Goal: Communication & Community: Answer question/provide support

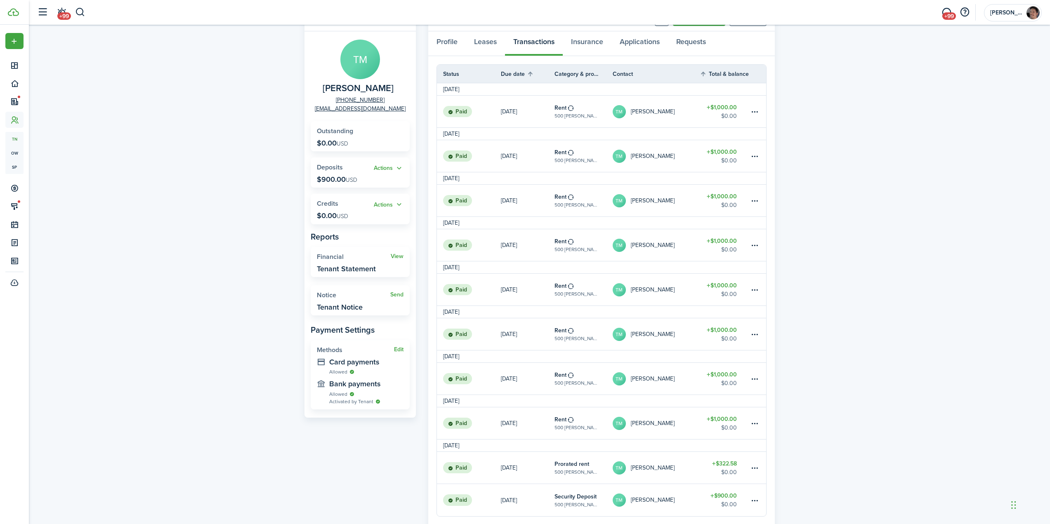
click at [213, 160] on div "Tenant TM [PERSON_NAME] [PHONE_NUMBER] [EMAIL_ADDRESS][DOMAIN_NAME] Outstanding…" at bounding box center [539, 288] width 1021 height 572
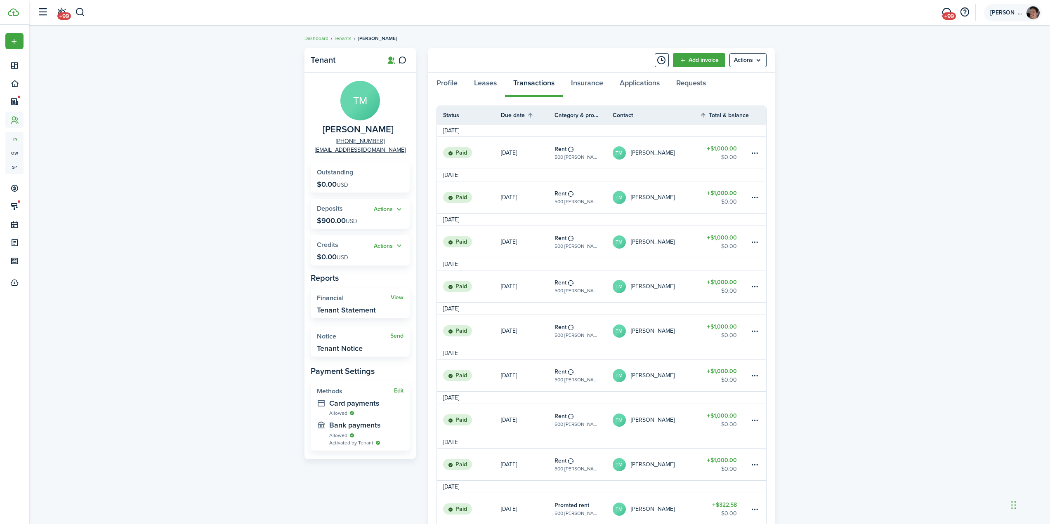
click at [996, 16] on account-user-avatar "[PERSON_NAME]" at bounding box center [1013, 12] width 58 height 17
click at [969, 69] on link "Settings" at bounding box center [974, 66] width 45 height 14
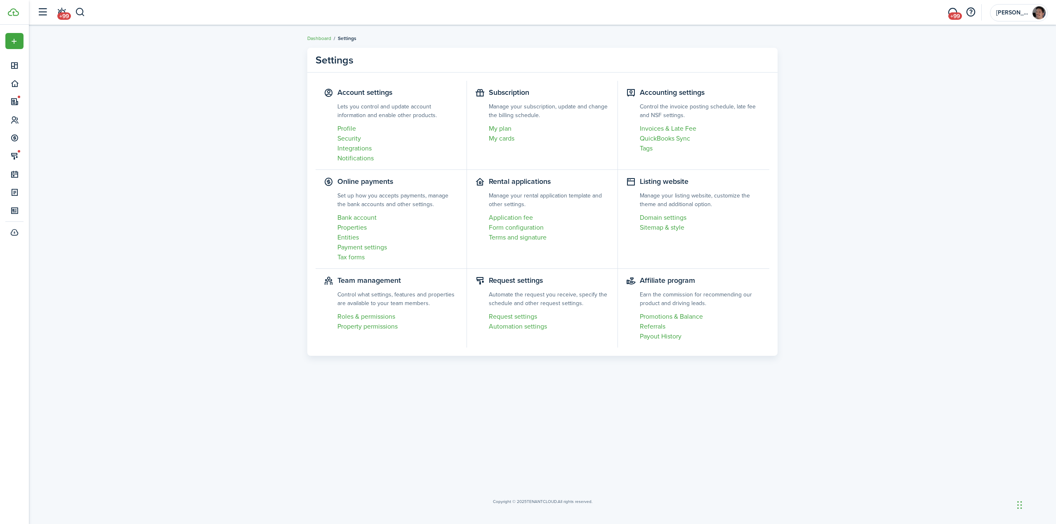
click at [225, 165] on settings-layout "Settings Account settings Lets you control and update account information and e…" at bounding box center [542, 202] width 1027 height 316
click at [878, 103] on settings-layout "Settings Account settings Lets you control and update account information and e…" at bounding box center [542, 202] width 1027 height 316
click at [952, 14] on span "+99" at bounding box center [955, 15] width 14 height 7
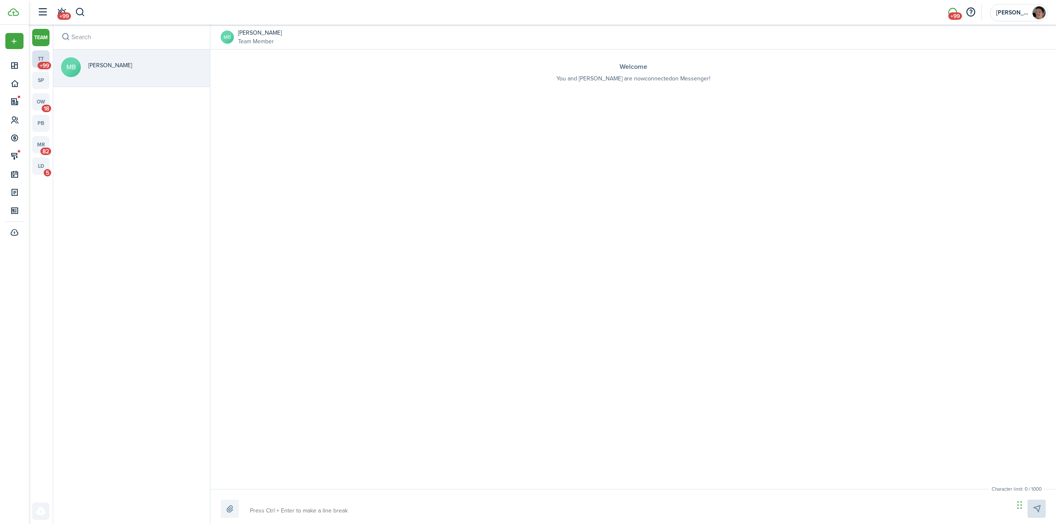
click at [38, 59] on link "tt +99" at bounding box center [40, 58] width 17 height 17
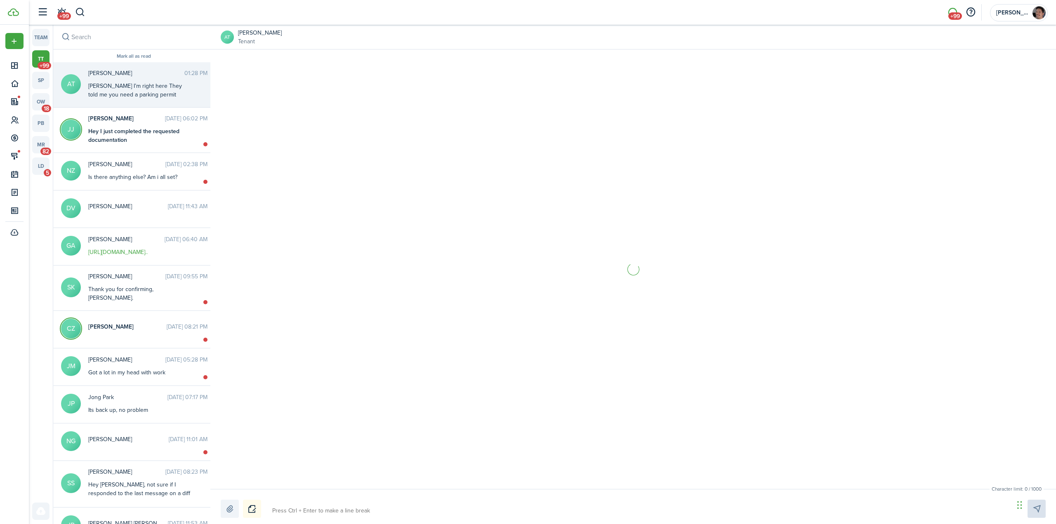
click at [127, 95] on div "[PERSON_NAME] I’m right here They told me you need a parking permit" at bounding box center [139, 90] width 103 height 17
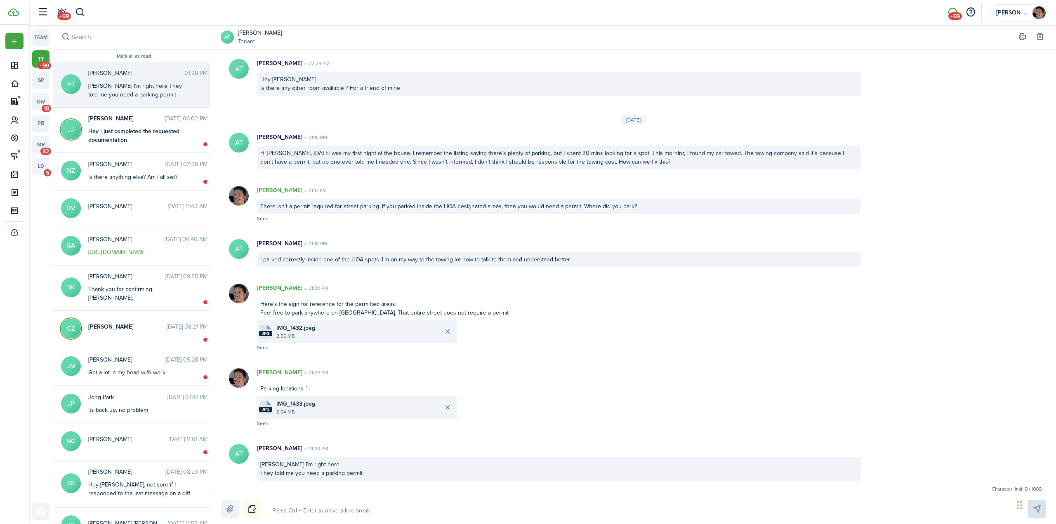
click at [363, 512] on textarea at bounding box center [640, 511] width 742 height 14
type textarea "I"
type textarea "If"
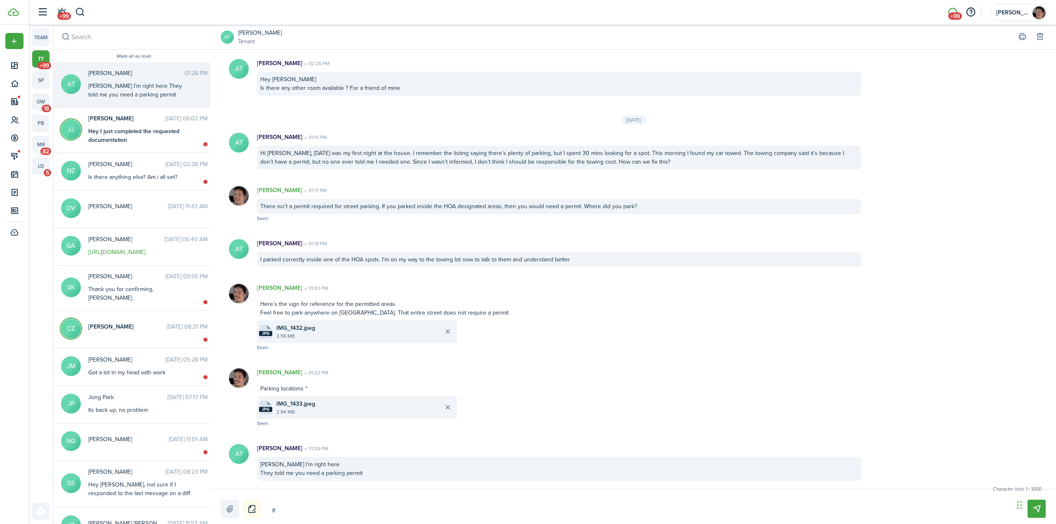
type textarea "If"
type textarea "If y"
type textarea "If yo"
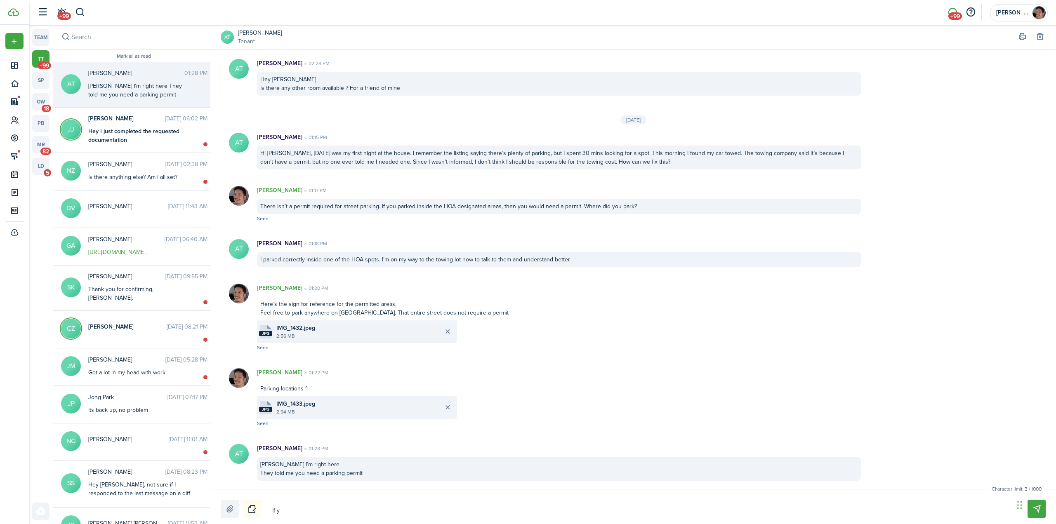
type textarea "If yo"
type textarea "If you"
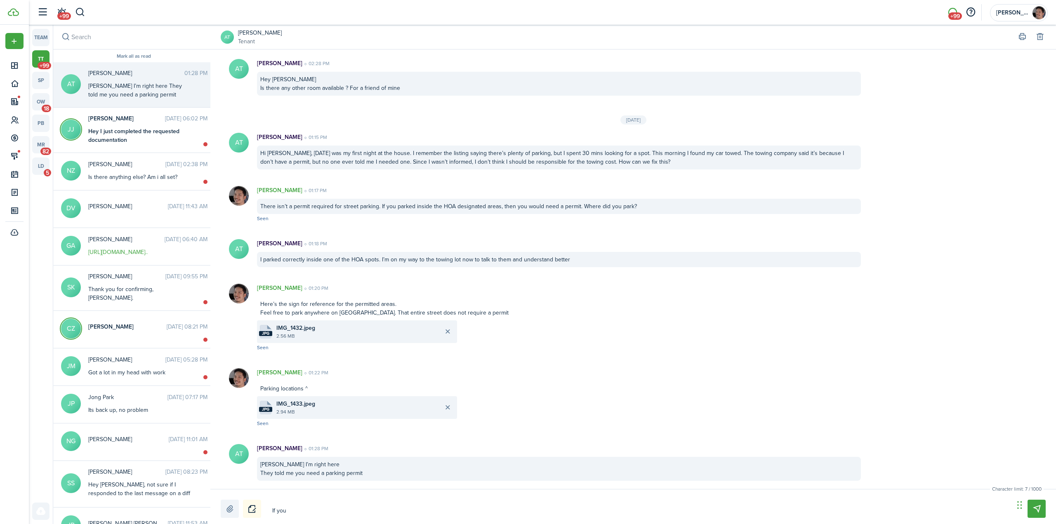
type textarea "If you p"
type textarea "If you pa"
type textarea "If you par"
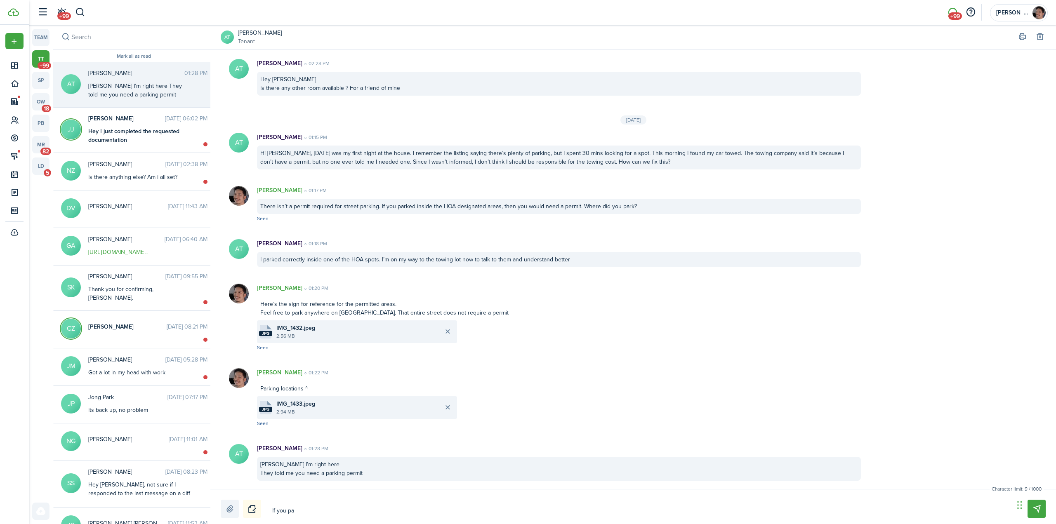
type textarea "If you par"
type textarea "If you park"
type textarea "If you [PERSON_NAME]"
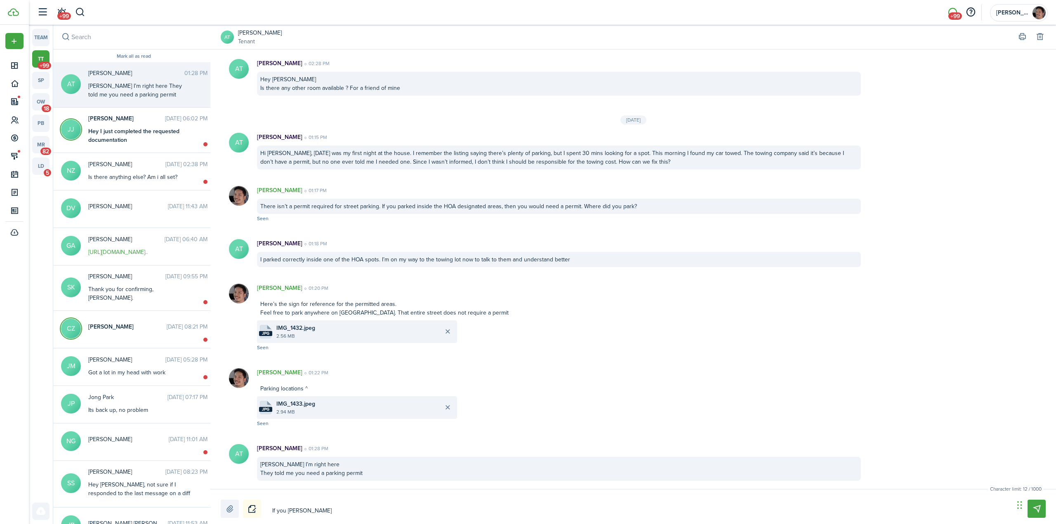
type textarea "If you parked"
type textarea "If you parked o"
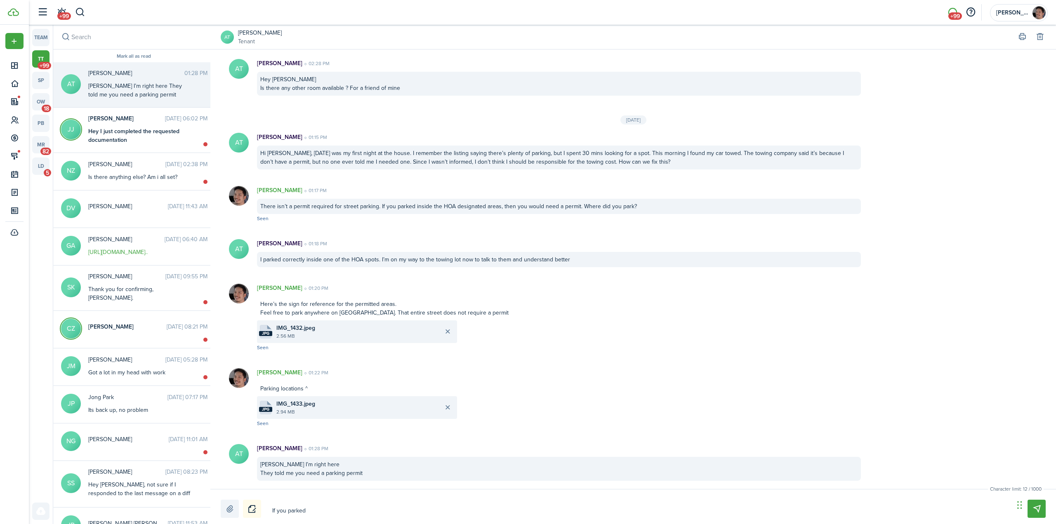
type textarea "If you parked o"
type textarea "If you parked on"
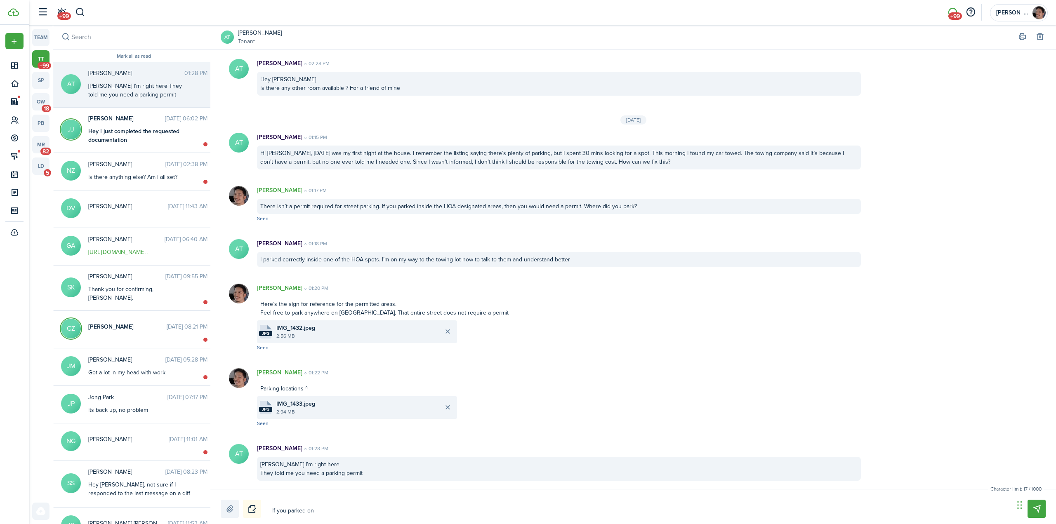
type textarea "If you parked on O"
type textarea "If you parked on Oa"
type textarea "If you parked on Oak"
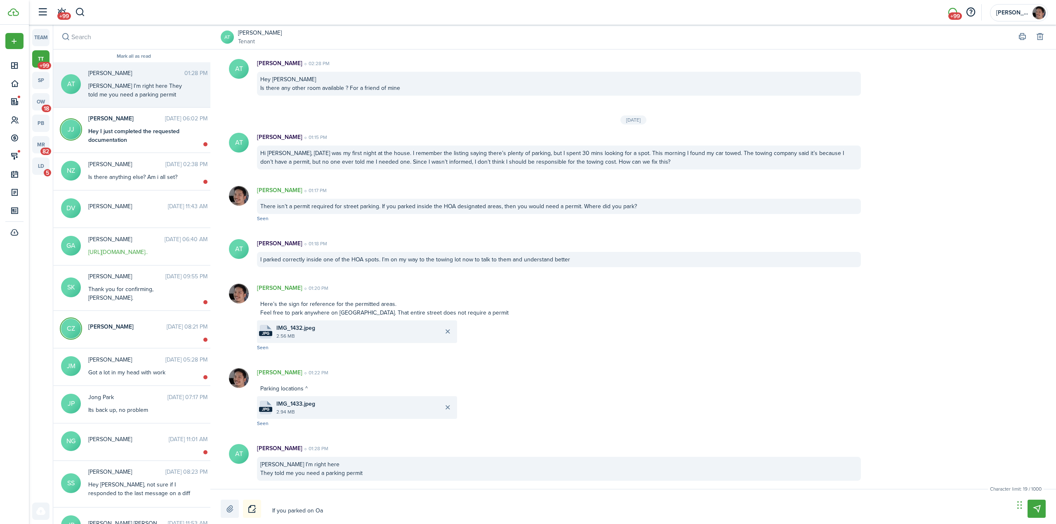
type textarea "If you parked on Oak"
type textarea "If you parked on Oakg"
type textarea "If you parked on Oakgr"
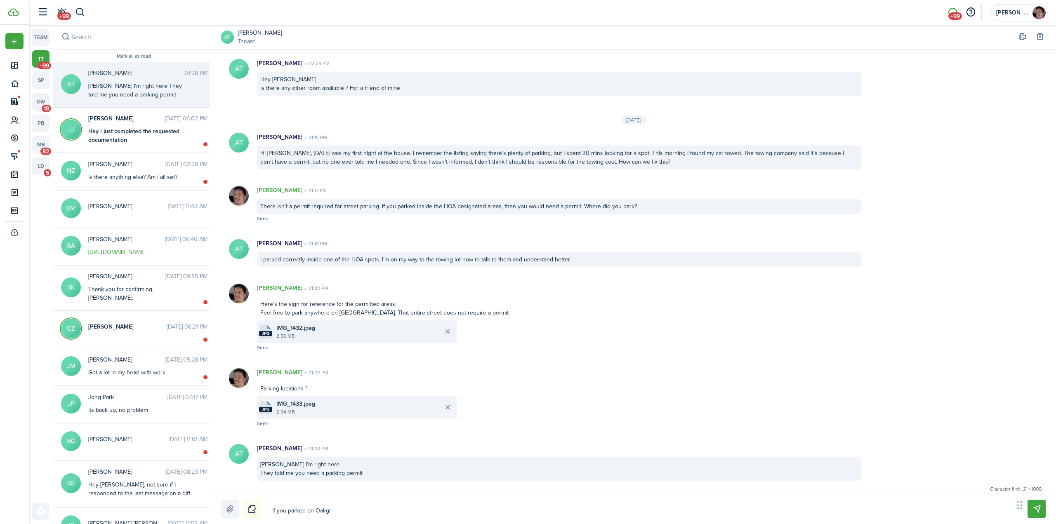
type textarea "If you parked on Oakgro"
type textarea "If you parked on Oakgrov"
type textarea "If you parked on Oakgrove"
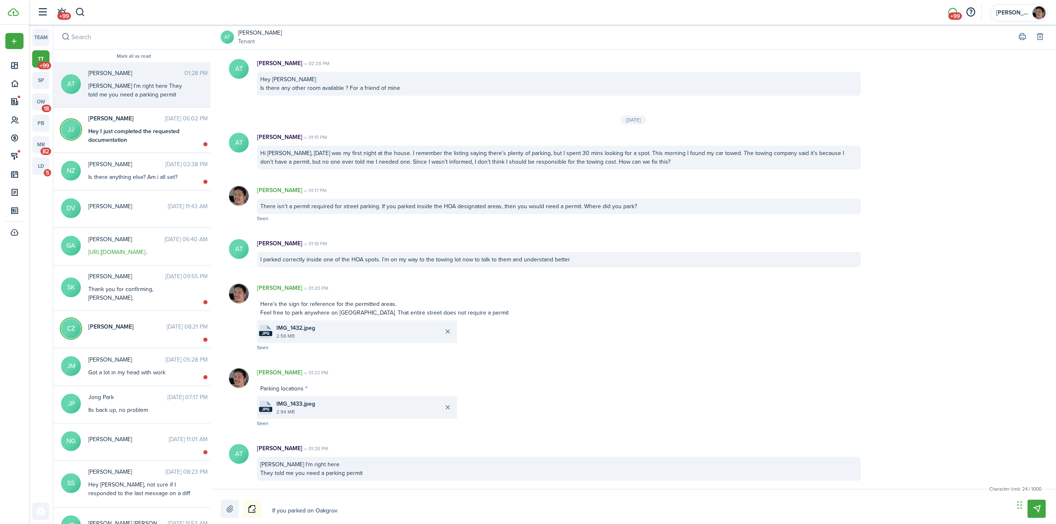
type textarea "If you parked on Oakgrove"
type textarea "If you parked on Oakgrove R"
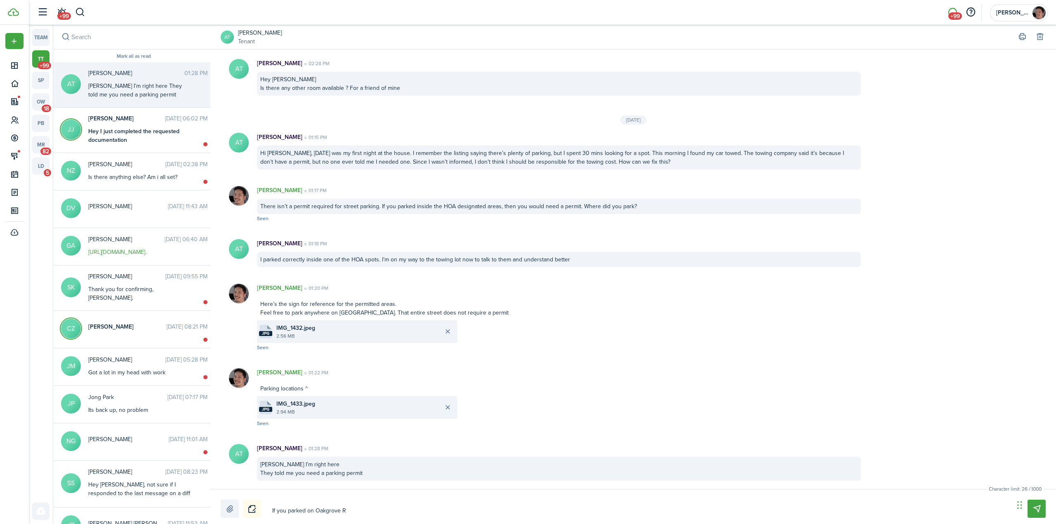
type textarea "If you parked on [GEOGRAPHIC_DATA]"
type textarea "If you parked on [GEOGRAPHIC_DATA],"
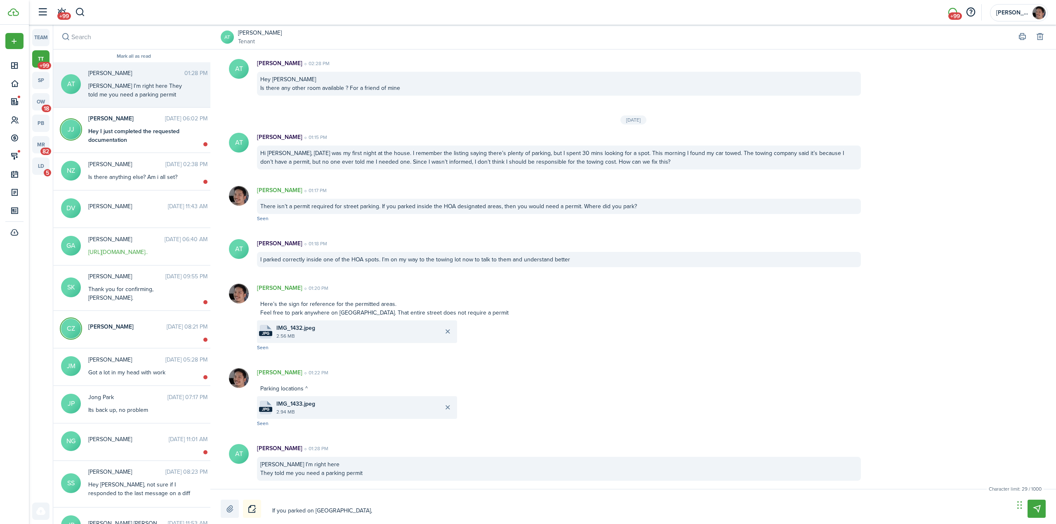
type textarea "If you parked on [GEOGRAPHIC_DATA],"
type textarea "If you parked on [GEOGRAPHIC_DATA], t"
type textarea "If you parked on [GEOGRAPHIC_DATA], th"
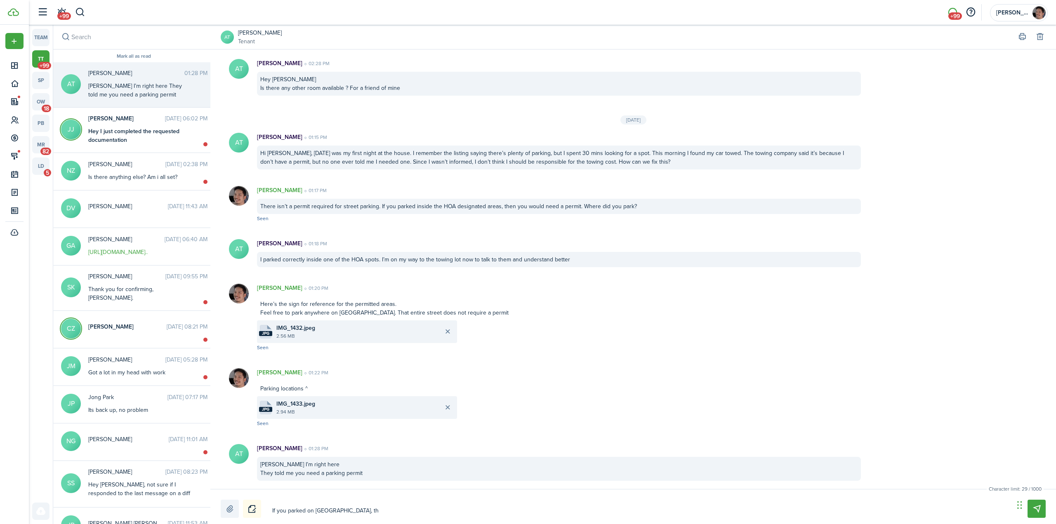
type textarea "If you parked on [GEOGRAPHIC_DATA], tha"
type textarea "If you parked on [GEOGRAPHIC_DATA], that"
type textarea "If you parked on [GEOGRAPHIC_DATA], that'"
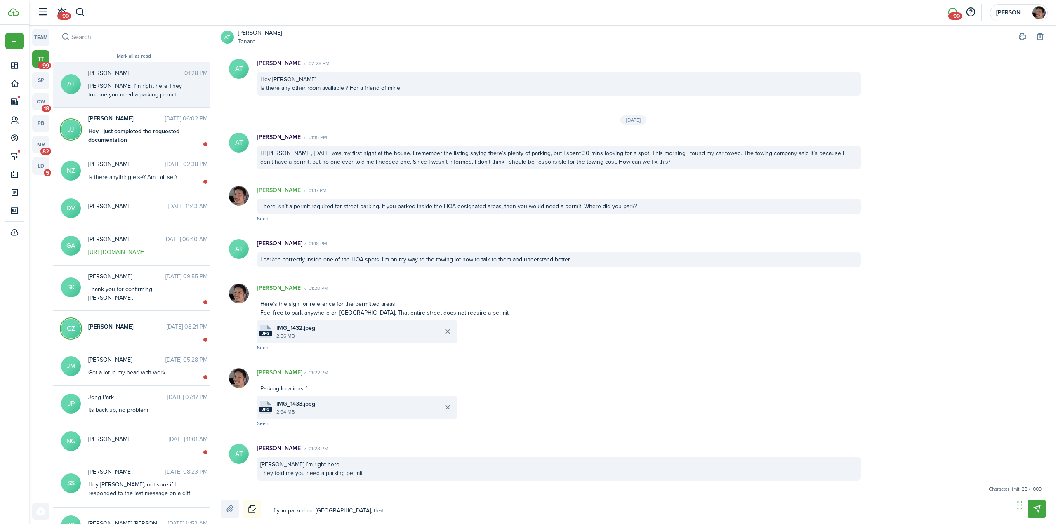
type textarea "If you parked on [GEOGRAPHIC_DATA], that'"
type textarea "If you parked on [GEOGRAPHIC_DATA], that's"
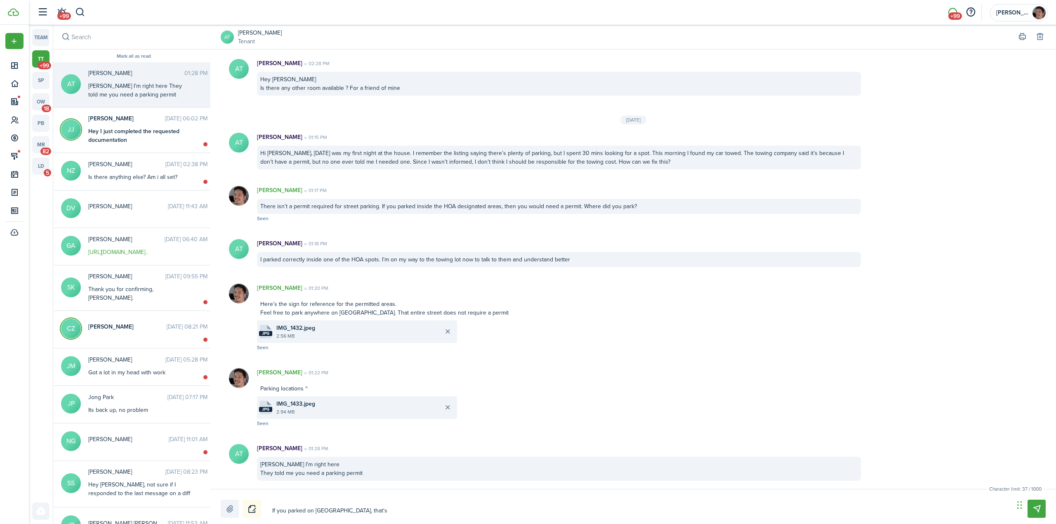
type textarea "If you parked on [GEOGRAPHIC_DATA], that's a"
type textarea "If you parked on [GEOGRAPHIC_DATA], that's a p"
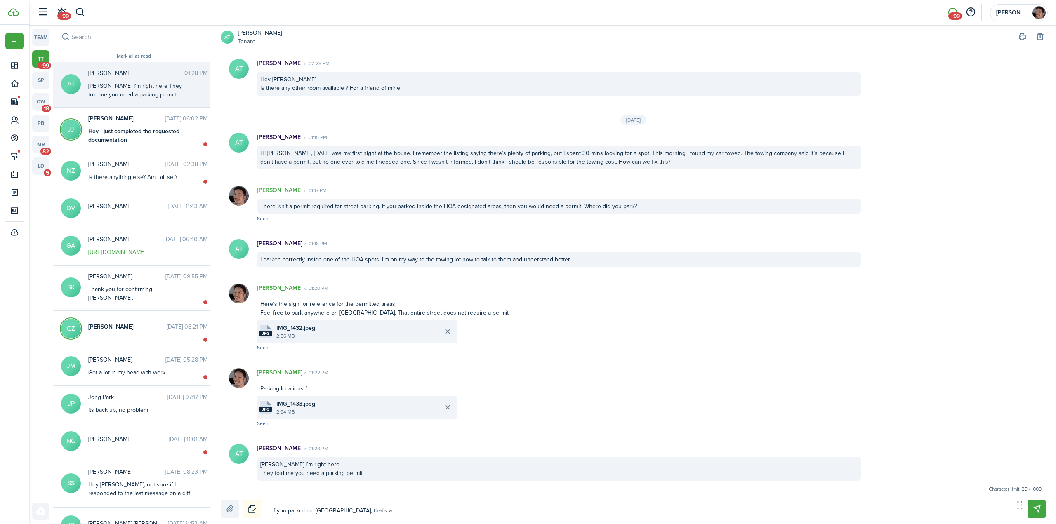
type textarea "If you parked on [GEOGRAPHIC_DATA], that's a p"
type textarea "If you parked on [GEOGRAPHIC_DATA], that's a pu"
type textarea "If you parked on [GEOGRAPHIC_DATA], that's a pub"
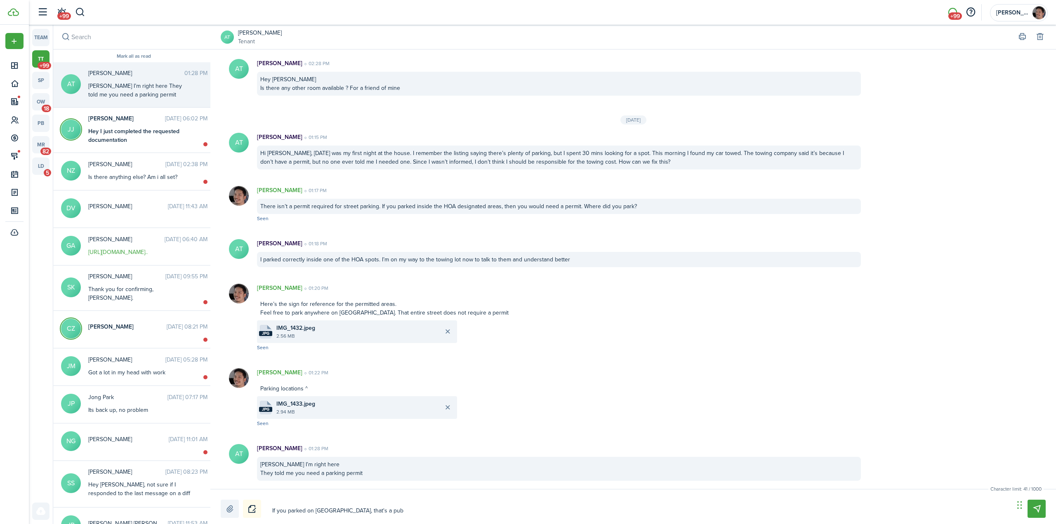
type textarea "If you parked on Oakgrove Rd, that's a publ"
type textarea "If you parked on Oakgrove Rd, that's a publi"
type textarea "If you parked on [GEOGRAPHIC_DATA], that's a public"
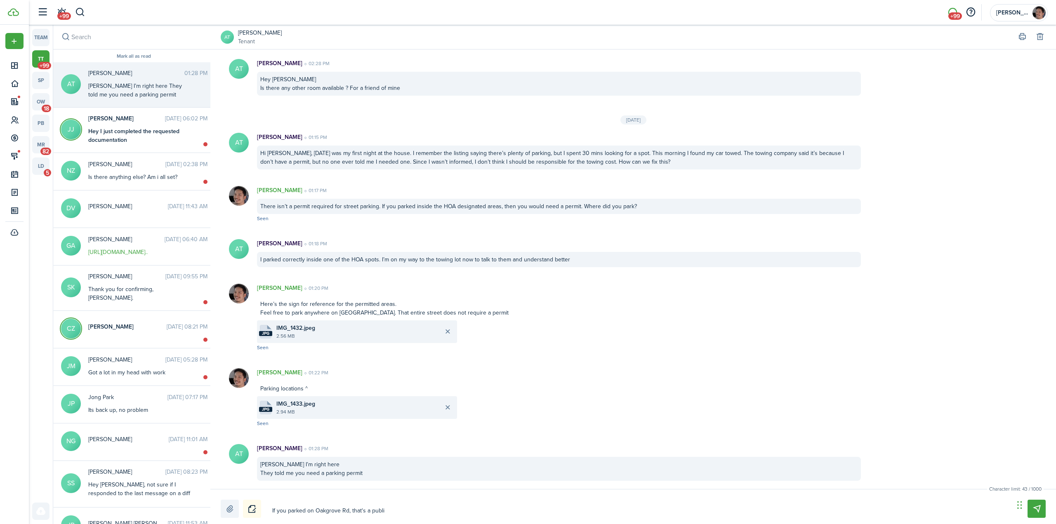
type textarea "If you parked on [GEOGRAPHIC_DATA], that's a public"
type textarea "If you parked on [GEOGRAPHIC_DATA], that's a public s"
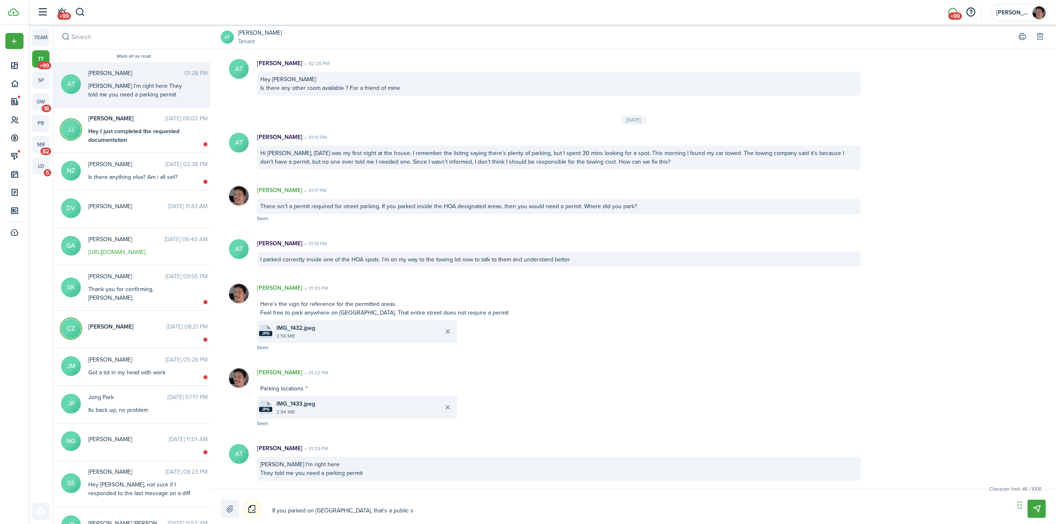
type textarea "If you parked on [GEOGRAPHIC_DATA], that's a public st"
type textarea "If you parked on [GEOGRAPHIC_DATA], that's a public str"
type textarea "If you parked on [GEOGRAPHIC_DATA], that's a public stre"
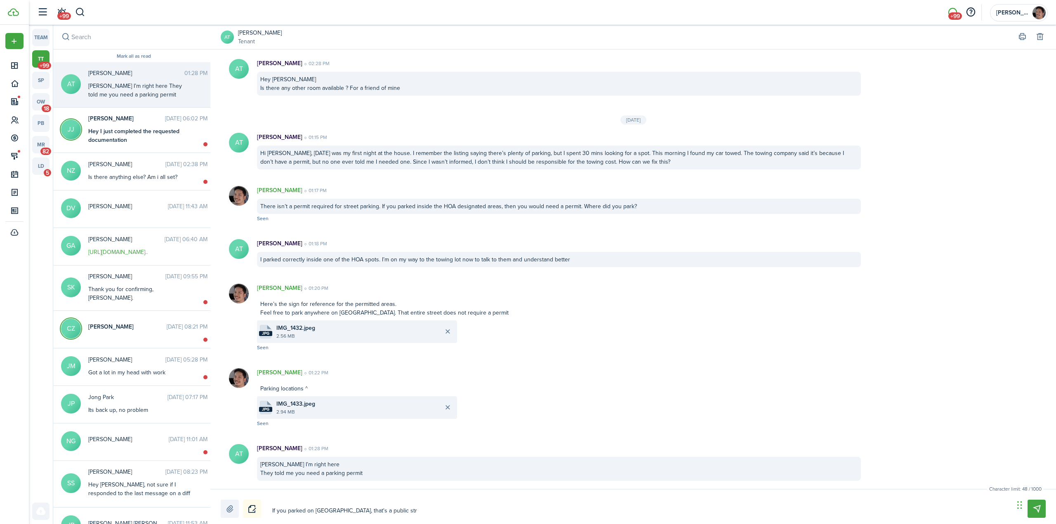
type textarea "If you parked on [GEOGRAPHIC_DATA], that's a public stre"
type textarea "If you parked on [GEOGRAPHIC_DATA], that's a public stree"
type textarea "If you parked on [GEOGRAPHIC_DATA], that's a public street"
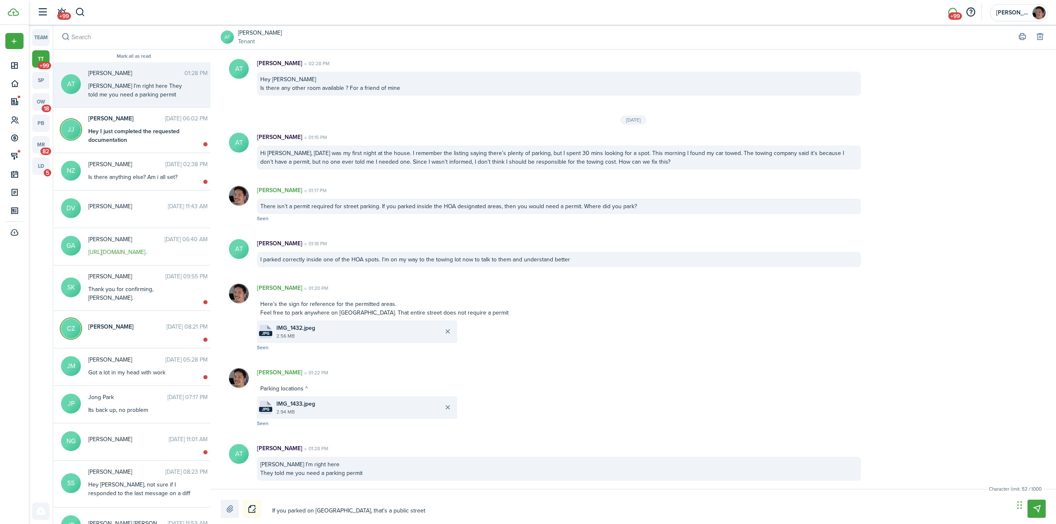
type textarea "If you parked on [GEOGRAPHIC_DATA], that's a public street,"
type textarea "If you parked on [GEOGRAPHIC_DATA], that's a public street, n"
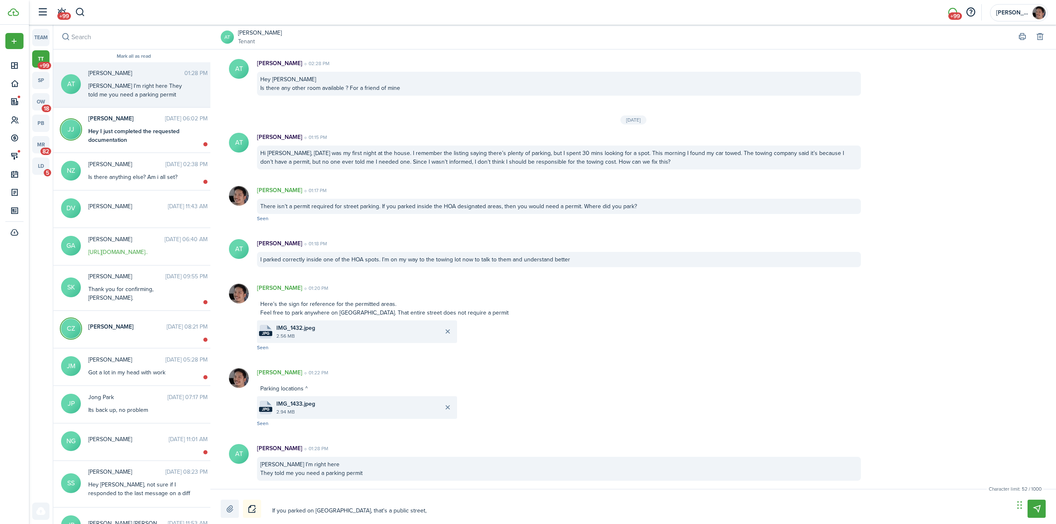
type textarea "If you parked on [GEOGRAPHIC_DATA], that's a public street, n"
type textarea "If you parked on [GEOGRAPHIC_DATA], that's a public street, no"
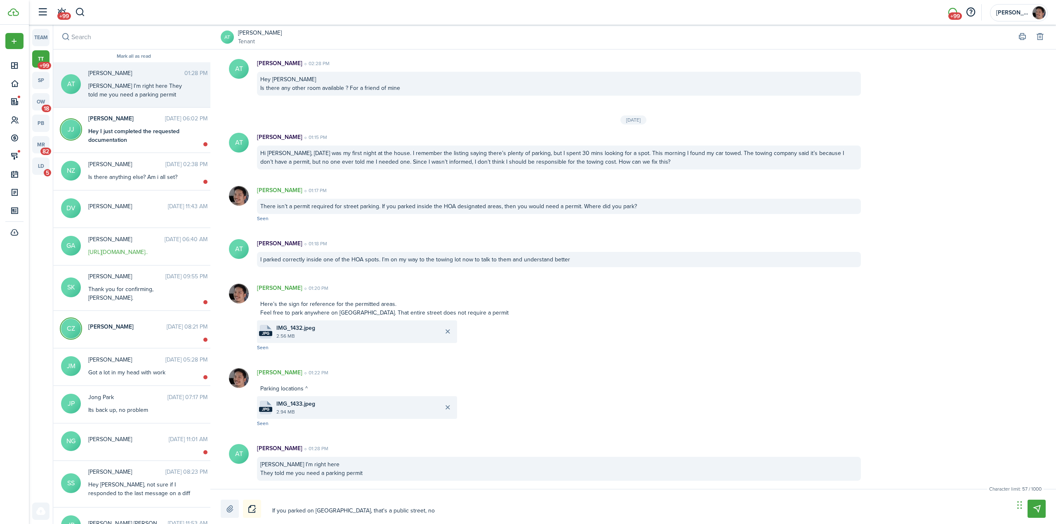
type textarea "If you parked on [GEOGRAPHIC_DATA], that's a public street, no p"
type textarea "If you parked on [GEOGRAPHIC_DATA], that's a public street, no pe"
type textarea "If you parked on [GEOGRAPHIC_DATA], that's a public street, no per"
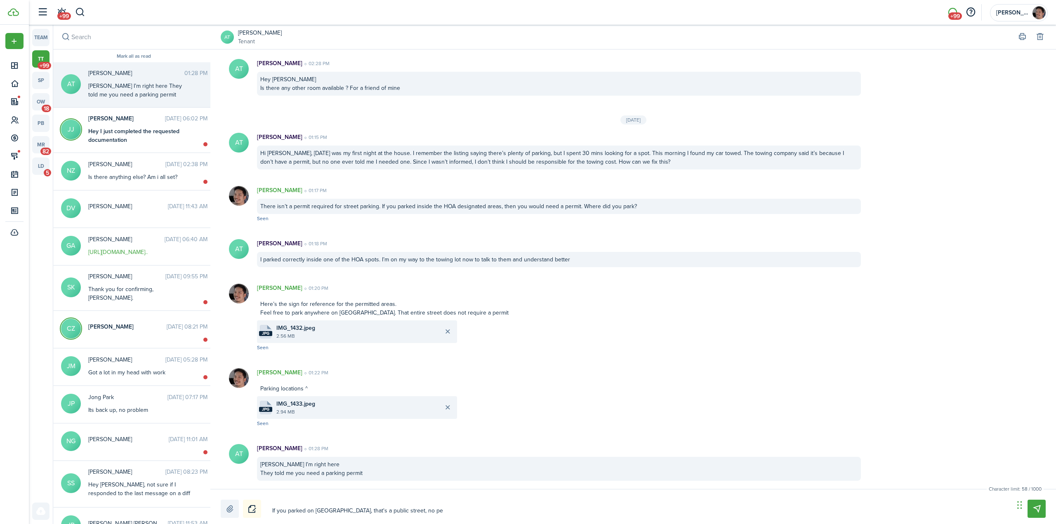
type textarea "If you parked on [GEOGRAPHIC_DATA], that's a public street, no per"
type textarea "If you parked on [GEOGRAPHIC_DATA], that's a public street, no [GEOGRAPHIC_DATA]"
type textarea "If you parked on [GEOGRAPHIC_DATA], that's a public street, no permi"
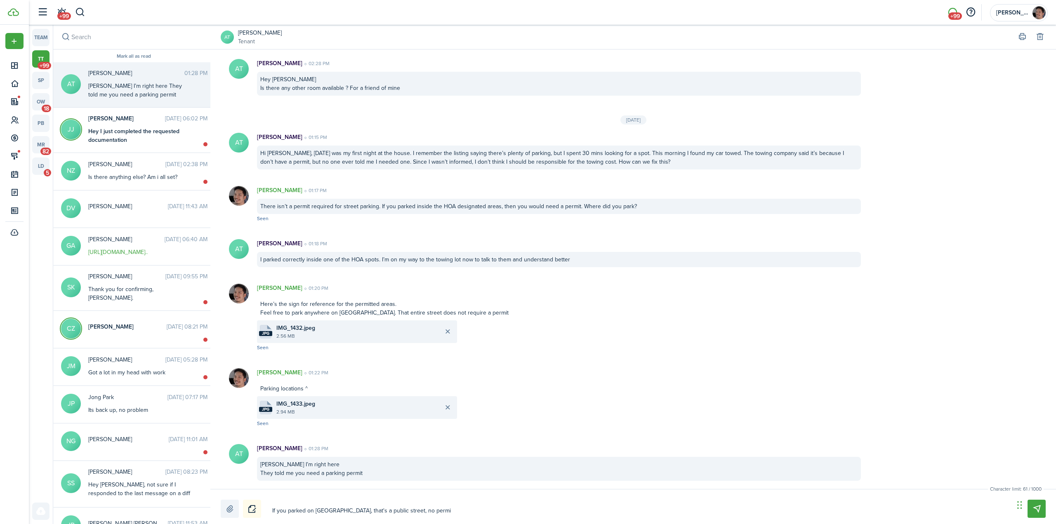
type textarea "If you parked on [GEOGRAPHIC_DATA], that's a public street, no permit"
type textarea "If you parked on [GEOGRAPHIC_DATA], that's a public street, no permit i"
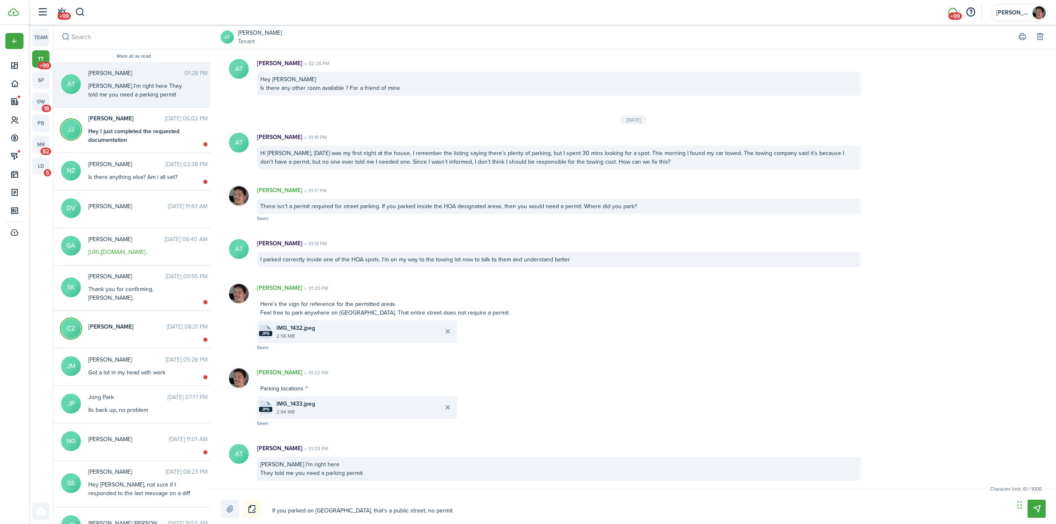
type textarea "If you parked on [GEOGRAPHIC_DATA], that's a public street, no permit i"
type textarea "If you parked on [GEOGRAPHIC_DATA], that's a public street, no permit is"
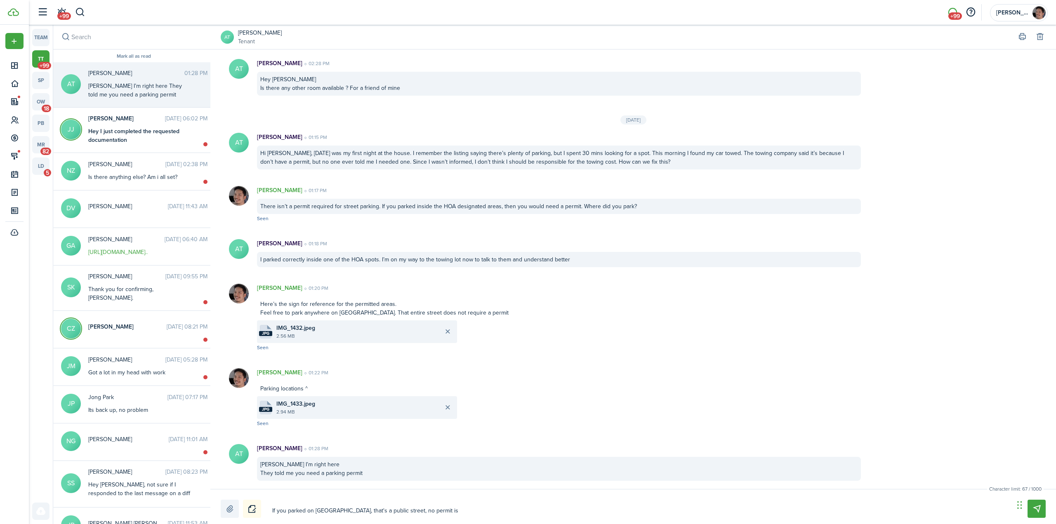
type textarea "If you parked on [GEOGRAPHIC_DATA], that's a public street, no permit is r"
type textarea "If you parked on [GEOGRAPHIC_DATA], that's a public street, no permit is re"
type textarea "If you parked on [GEOGRAPHIC_DATA], that's a public street, no permit is req"
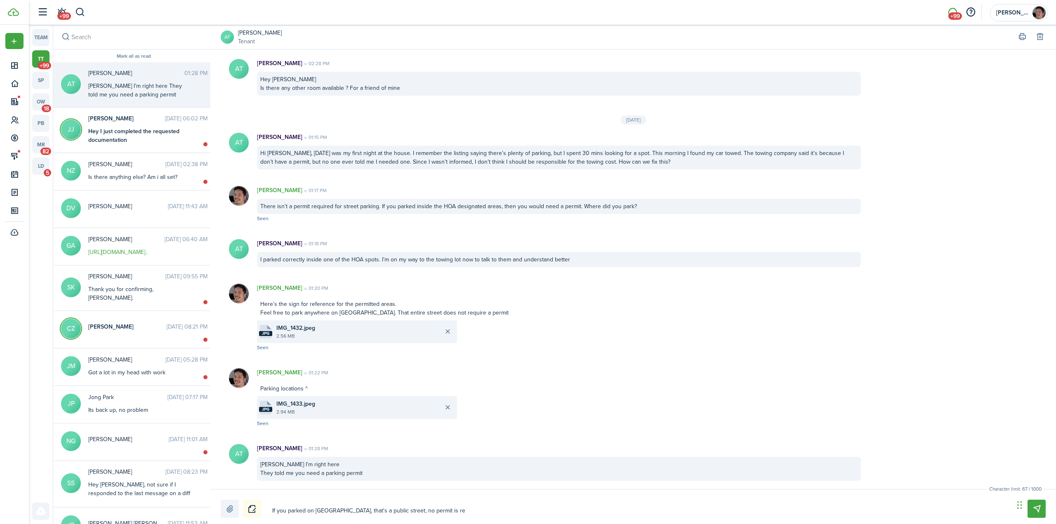
type textarea "If you parked on [GEOGRAPHIC_DATA], that's a public street, no permit is req"
type textarea "If you parked on [GEOGRAPHIC_DATA], that's a public street, no permit is requ"
type textarea "If you parked on [GEOGRAPHIC_DATA], that's a public street, no permit is requi"
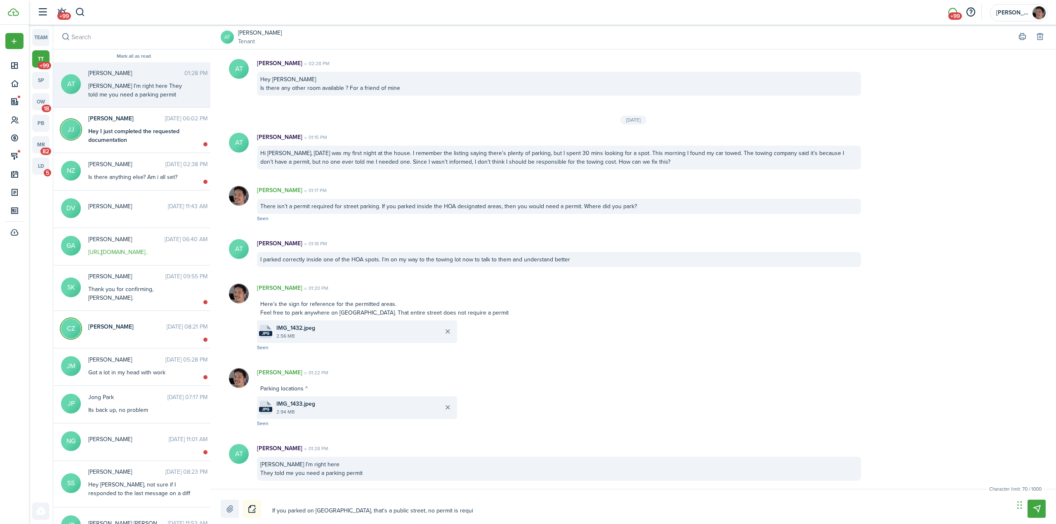
type textarea "If you parked on [GEOGRAPHIC_DATA], that's a public street, no permit is requir"
type textarea "If you parked on [GEOGRAPHIC_DATA], that's a public street, no permit is require"
type textarea "If you parked on [GEOGRAPHIC_DATA], that's a public street, no permit is requir…"
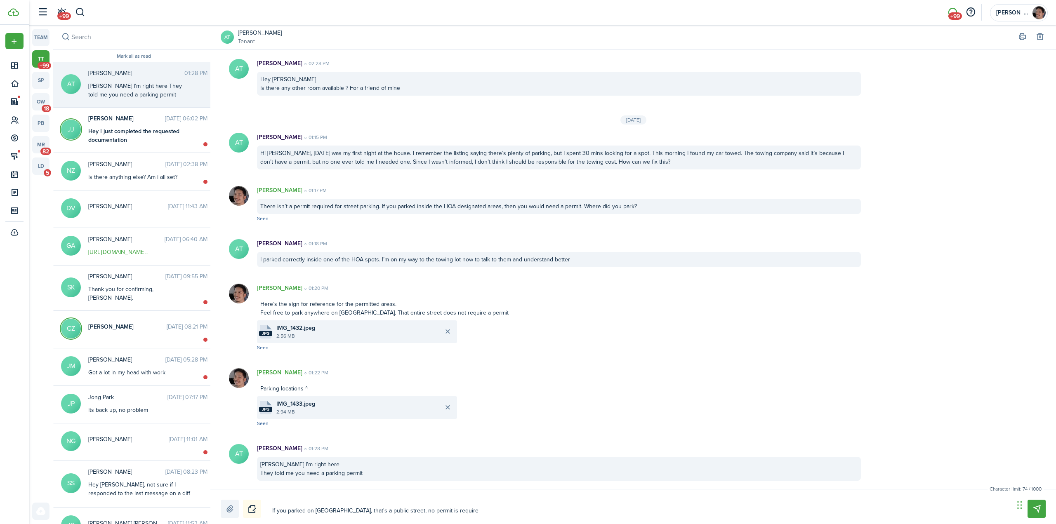
type textarea "If you parked on [GEOGRAPHIC_DATA], that's a public street, no permit is requir…"
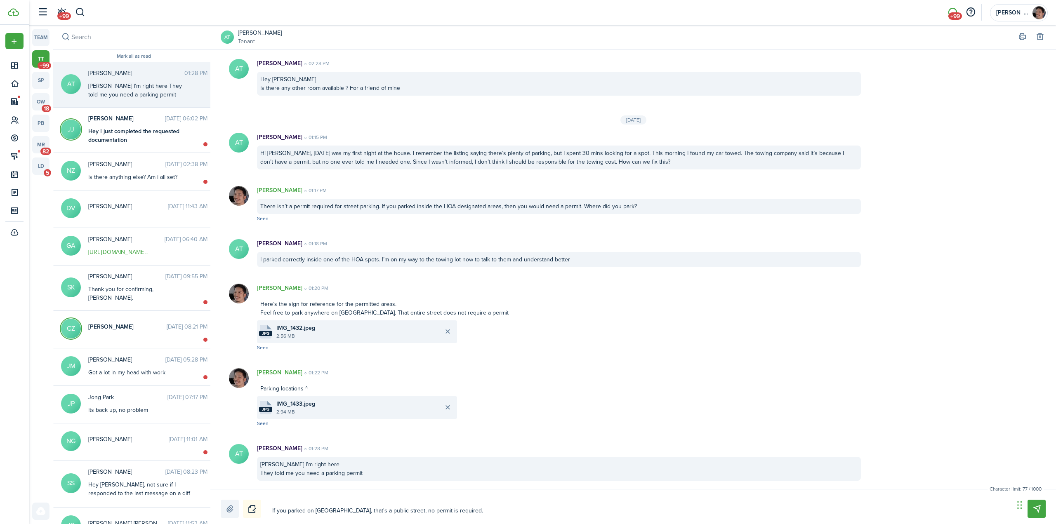
type textarea "If you parked on [GEOGRAPHIC_DATA], that's a public street, no permit is requir…"
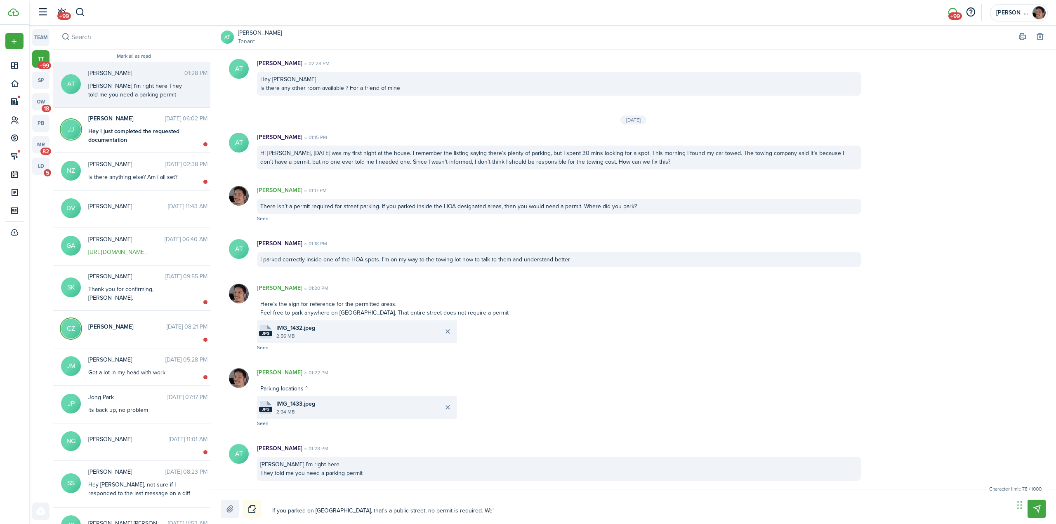
type textarea "If you parked on [GEOGRAPHIC_DATA], that's a public street, no permit is requir…"
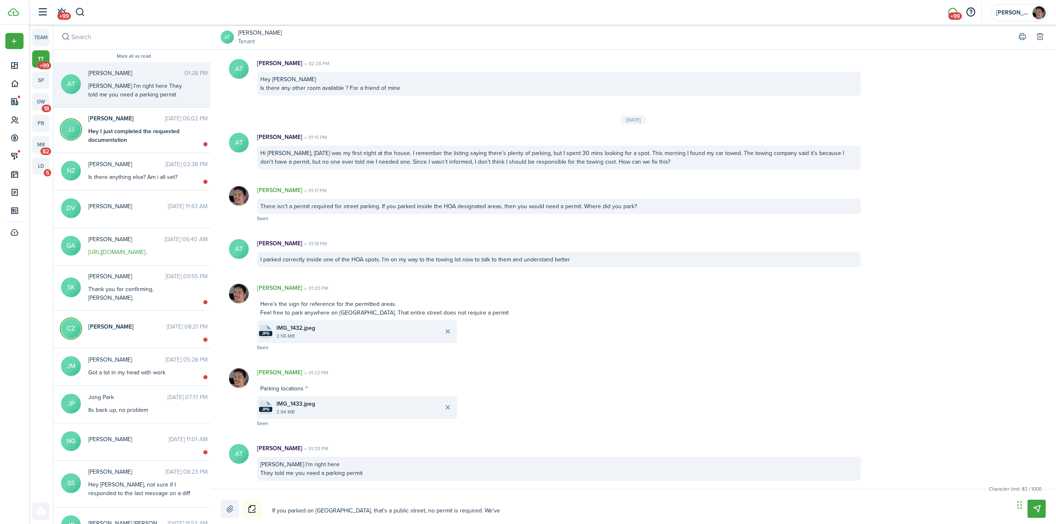
type textarea "If you parked on [GEOGRAPHIC_DATA], that's a public street, no permit is requir…"
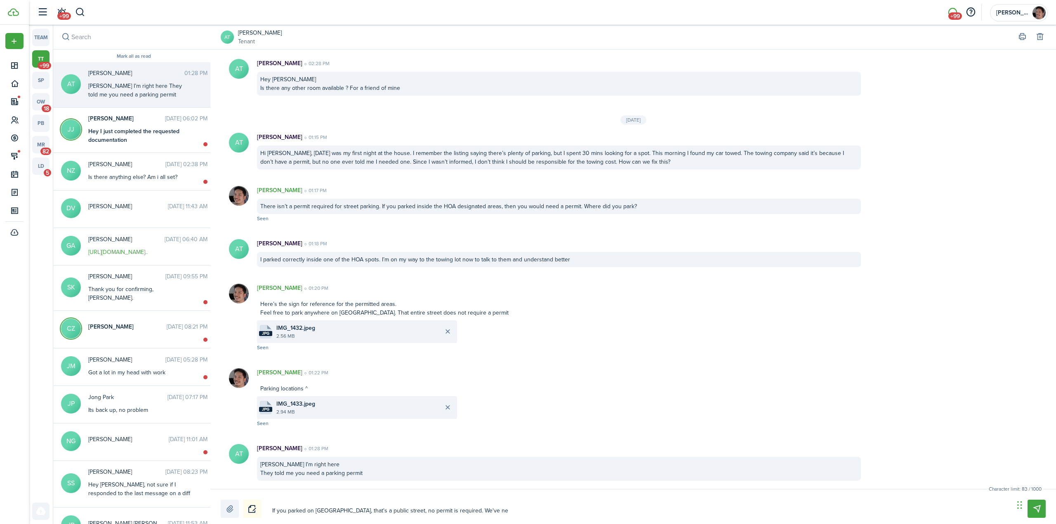
type textarea "If you parked on [GEOGRAPHIC_DATA], that's a public street, no permit is requir…"
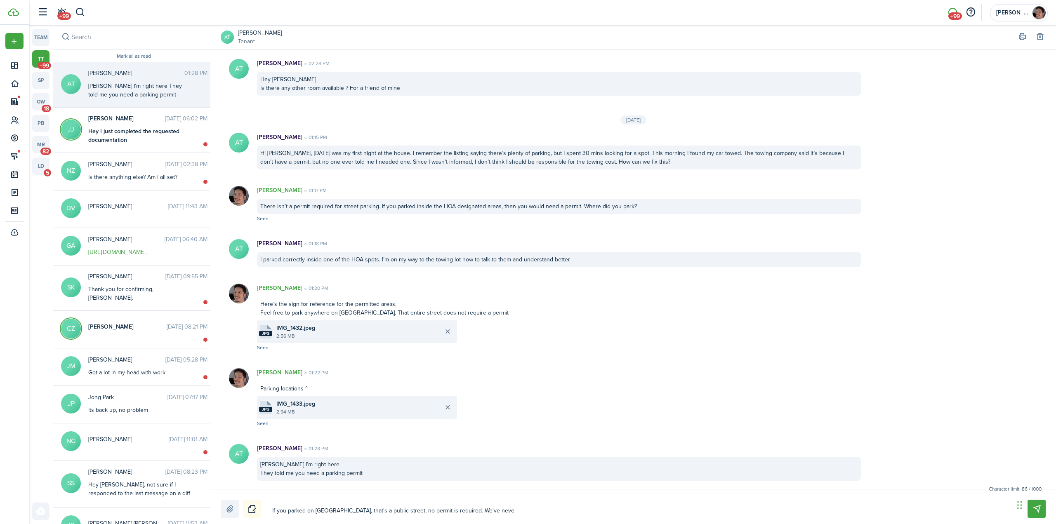
type textarea "If you parked on [GEOGRAPHIC_DATA], that's a public street, no permit is requir…"
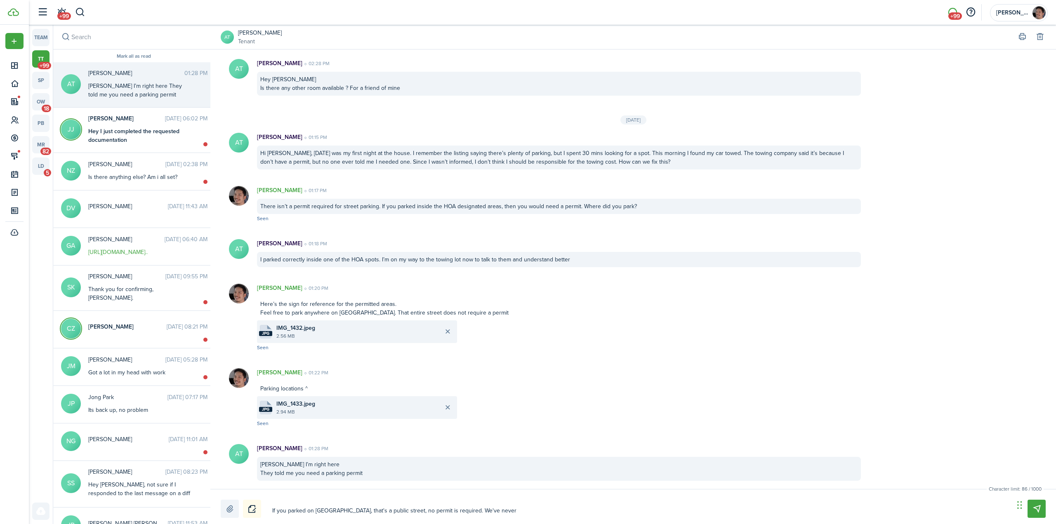
type textarea "If you parked on [GEOGRAPHIC_DATA], that's a public street, no permit is requir…"
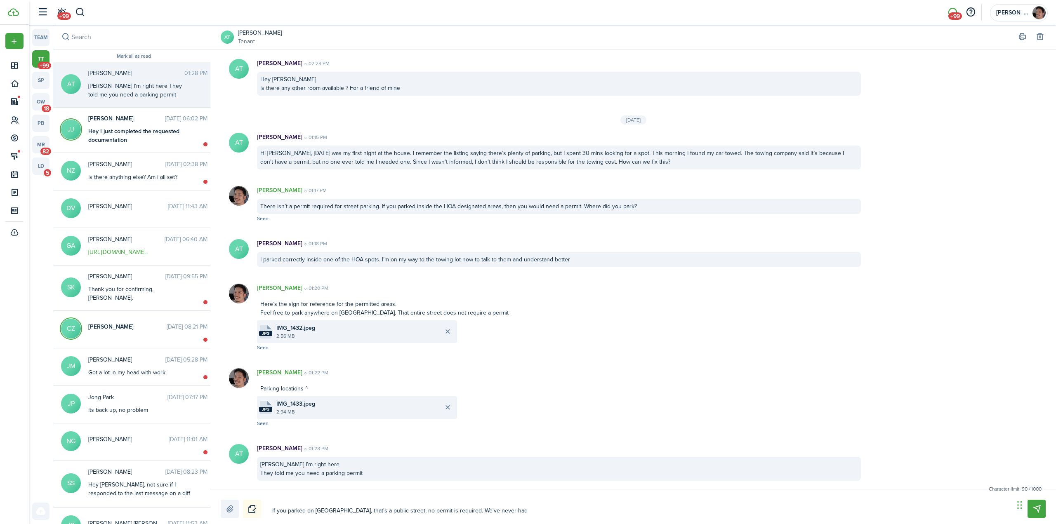
type textarea "If you parked on [GEOGRAPHIC_DATA], that's a public street, no permit is requir…"
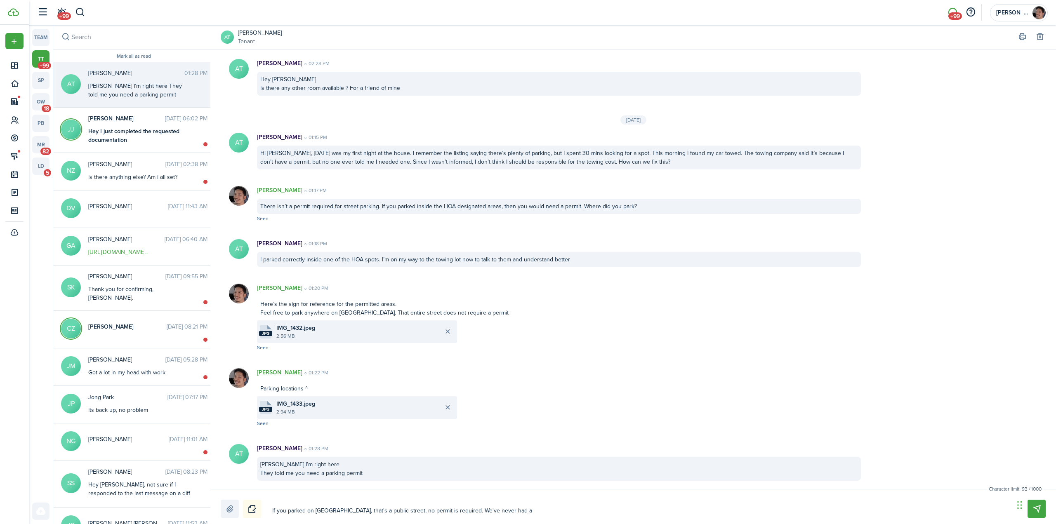
type textarea "If you parked on [GEOGRAPHIC_DATA], that's a public street, no permit is requir…"
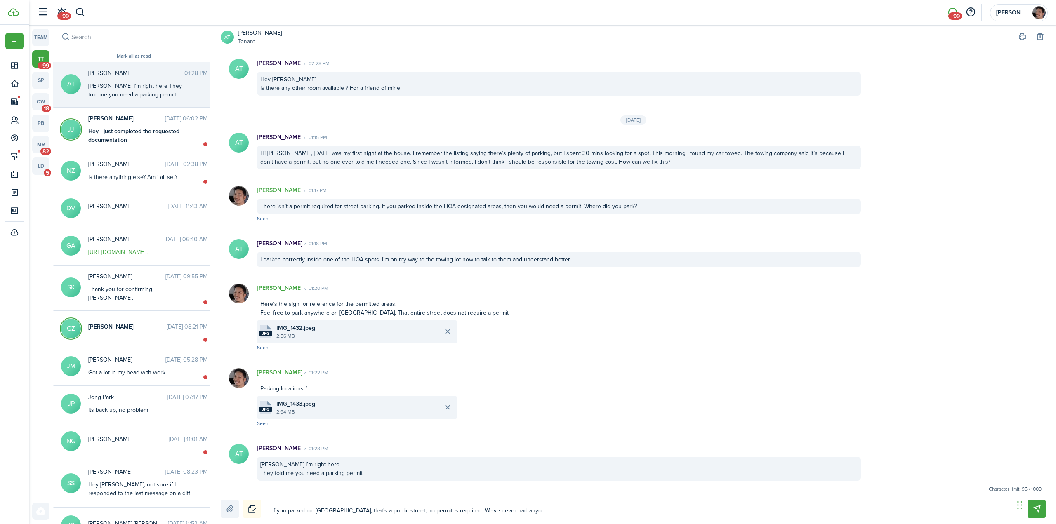
type textarea "If you parked on [GEOGRAPHIC_DATA], that's a public street, no permit is requir…"
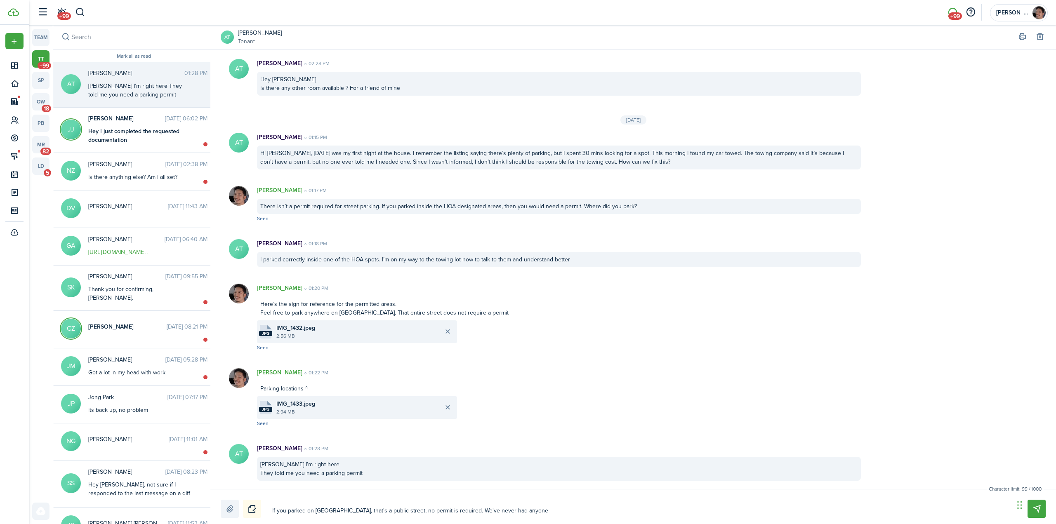
type textarea "If you parked on [GEOGRAPHIC_DATA], that's a public street, no permit is requir…"
click at [623, 511] on textarea "If you parked on [GEOGRAPHIC_DATA], that's a public street, no permit is requir…" at bounding box center [640, 511] width 742 height 14
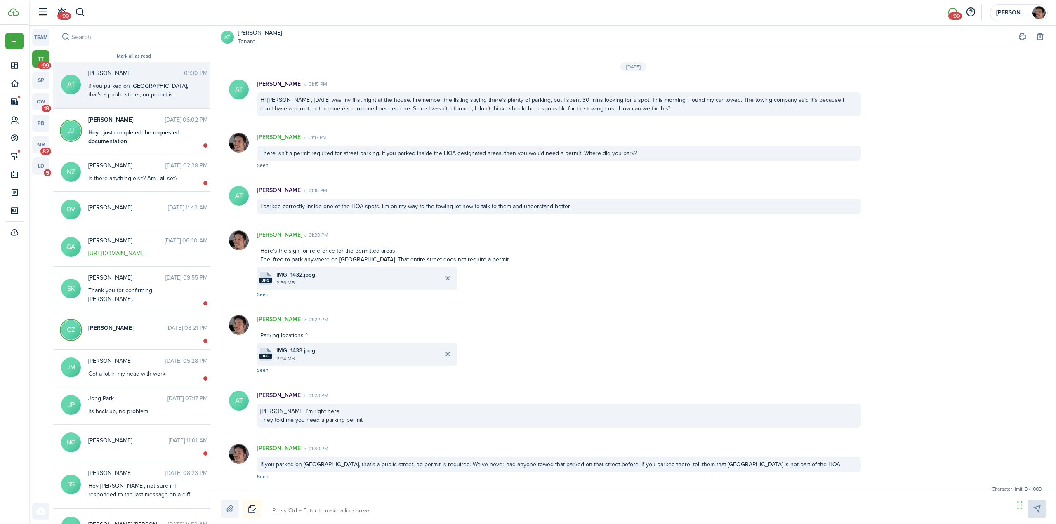
click at [464, 503] on div at bounding box center [633, 509] width 825 height 18
click at [469, 508] on textarea at bounding box center [640, 511] width 742 height 14
click at [486, 508] on textarea at bounding box center [640, 511] width 742 height 14
click at [530, 510] on textarea "tell them to go back on [GEOGRAPHIC_DATA] - you will see there are no permits o…" at bounding box center [640, 511] width 742 height 14
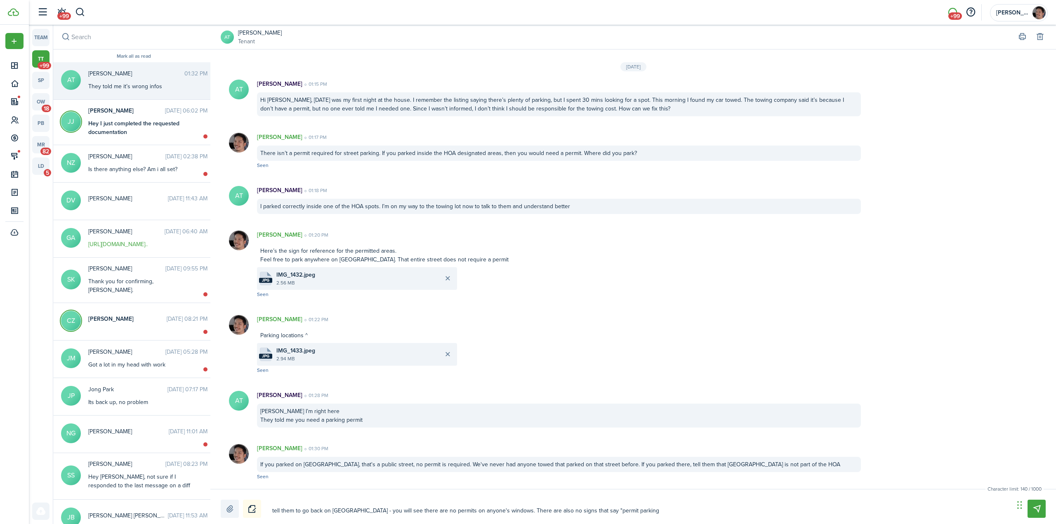
scroll to position [903, 0]
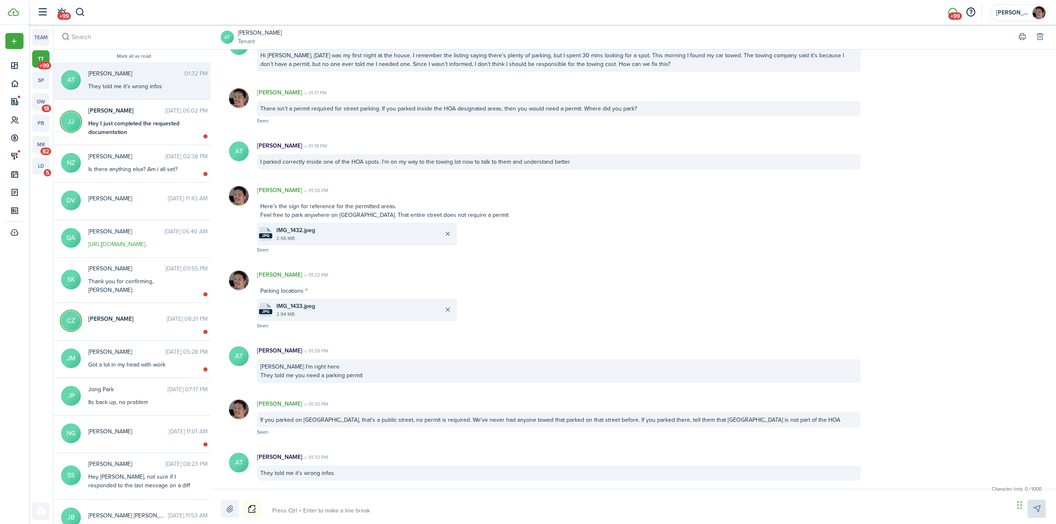
paste textarea "tell them to go back on [GEOGRAPHIC_DATA] - you will see there are no permits o…"
drag, startPoint x: 641, startPoint y: 510, endPoint x: 650, endPoint y: 511, distance: 8.3
click at [642, 510] on textarea "tell them to go back on [GEOGRAPHIC_DATA] - you will see there are no permits o…" at bounding box center [640, 511] width 742 height 14
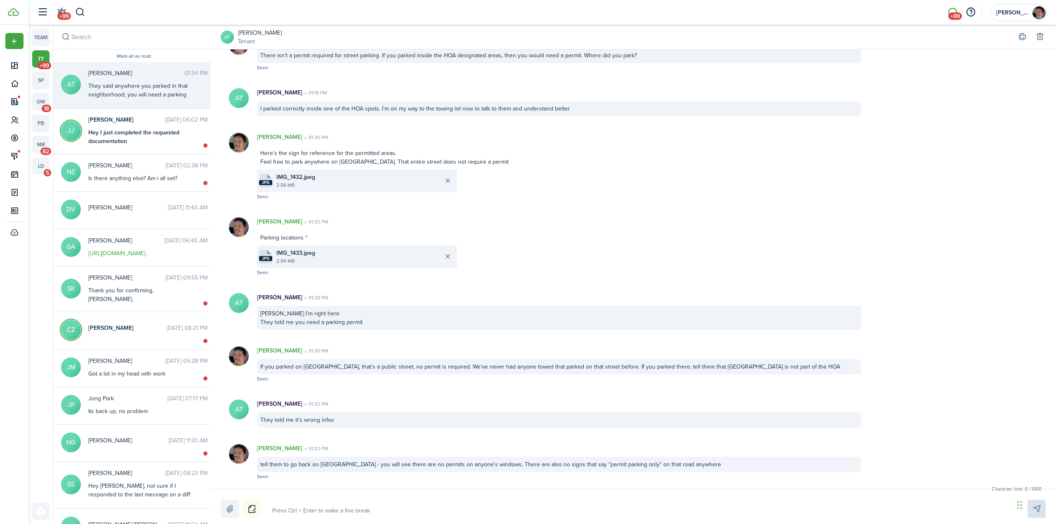
scroll to position [1001, 0]
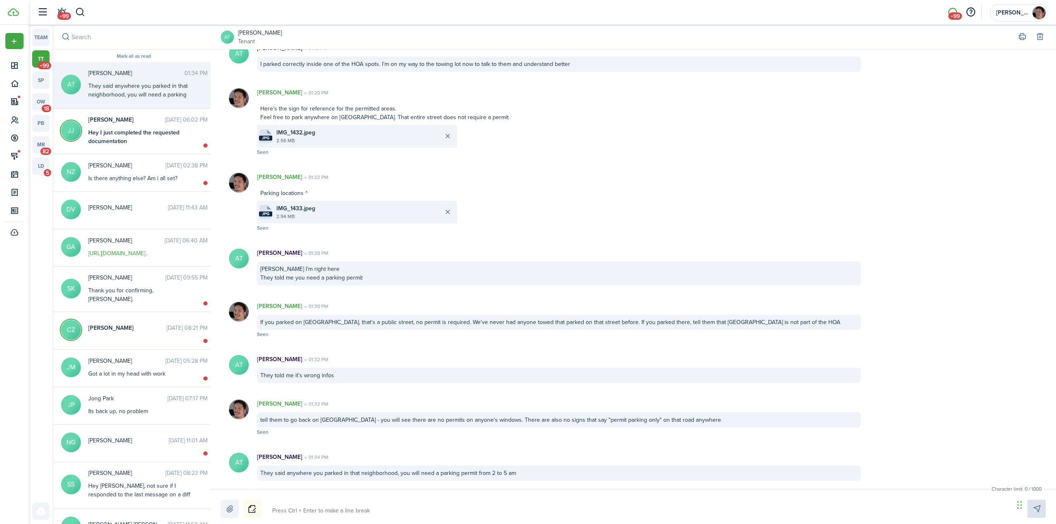
click at [334, 511] on textarea at bounding box center [640, 511] width 742 height 14
click at [346, 508] on textarea at bounding box center [640, 511] width 742 height 14
click at [478, 498] on div "Character limit: 0 / 1000 Drop your file here" at bounding box center [632, 506] width 845 height 35
click at [481, 500] on div at bounding box center [633, 509] width 825 height 18
click at [483, 506] on textarea at bounding box center [640, 511] width 742 height 14
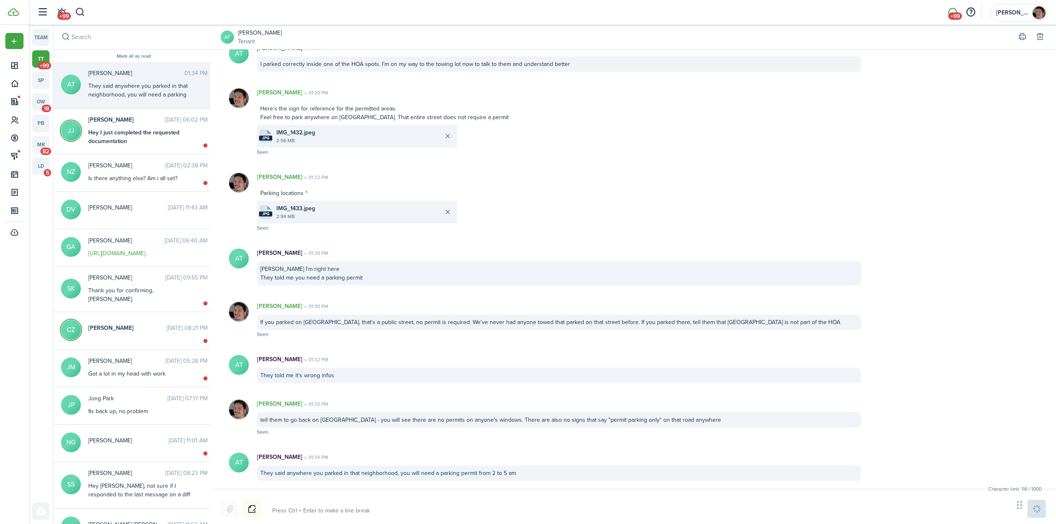
paste textarea "[URL][DOMAIN_NAME]"
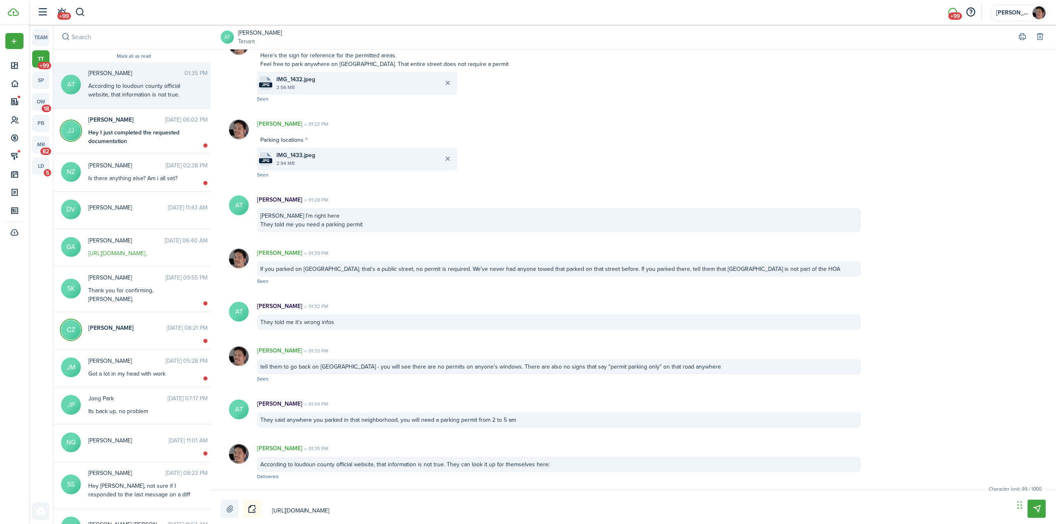
click at [563, 512] on textarea "[URL][DOMAIN_NAME]" at bounding box center [640, 511] width 742 height 14
paste textarea "[URL][DOMAIN_NAME]"
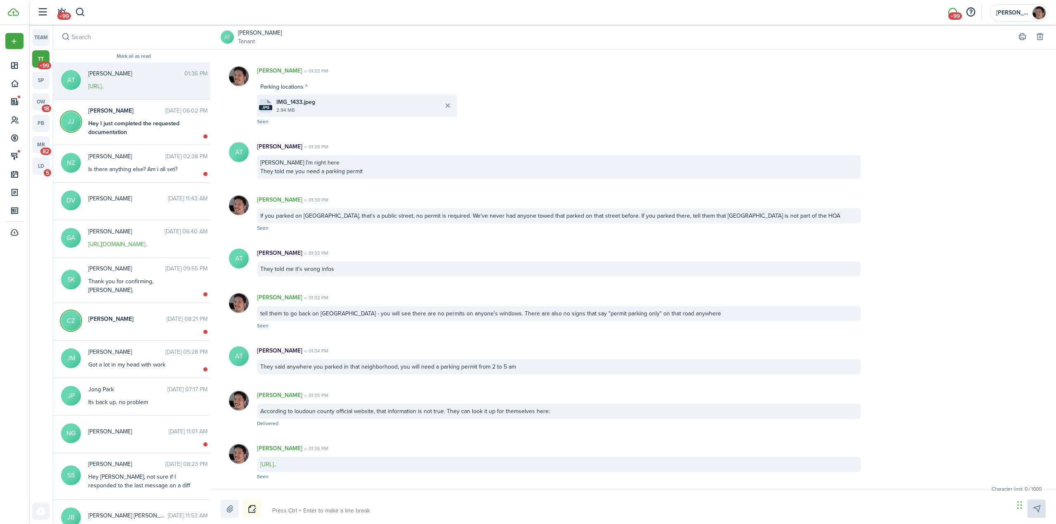
click at [276, 466] on link "[URL].." at bounding box center [268, 464] width 16 height 9
click at [331, 512] on textarea at bounding box center [640, 511] width 742 height 14
click at [306, 513] on textarea "Parking is" at bounding box center [640, 511] width 742 height 14
click at [398, 512] on textarea "Note the purple lines are the parking district lines. All others in the area ar…" at bounding box center [640, 511] width 742 height 14
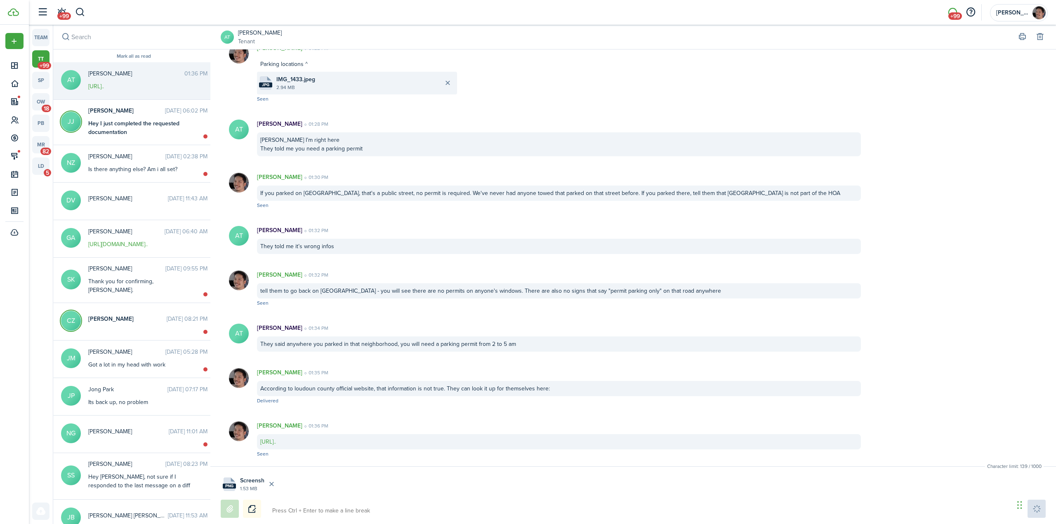
scroll to position [1183, 0]
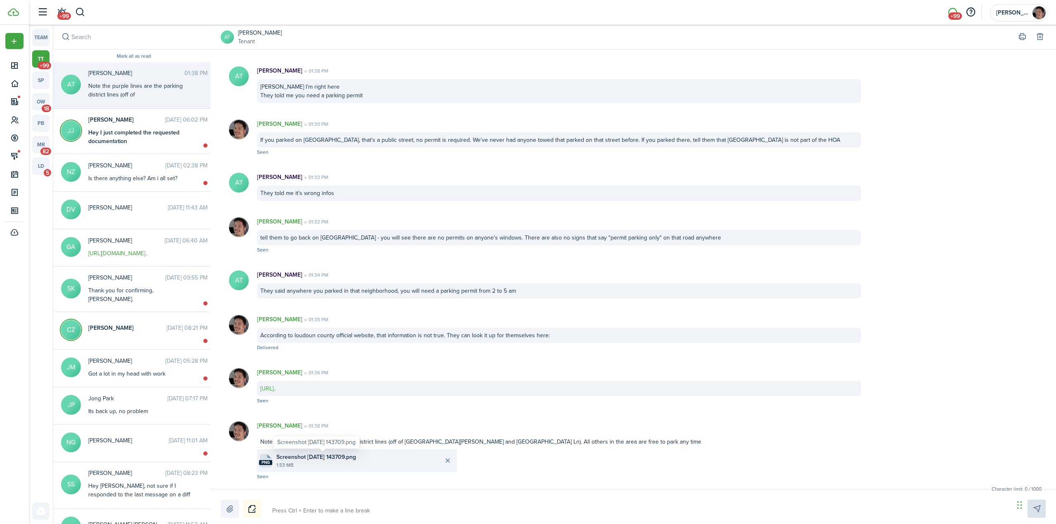
click at [290, 459] on span "Screenshot [DATE] 143709.png" at bounding box center [316, 457] width 80 height 9
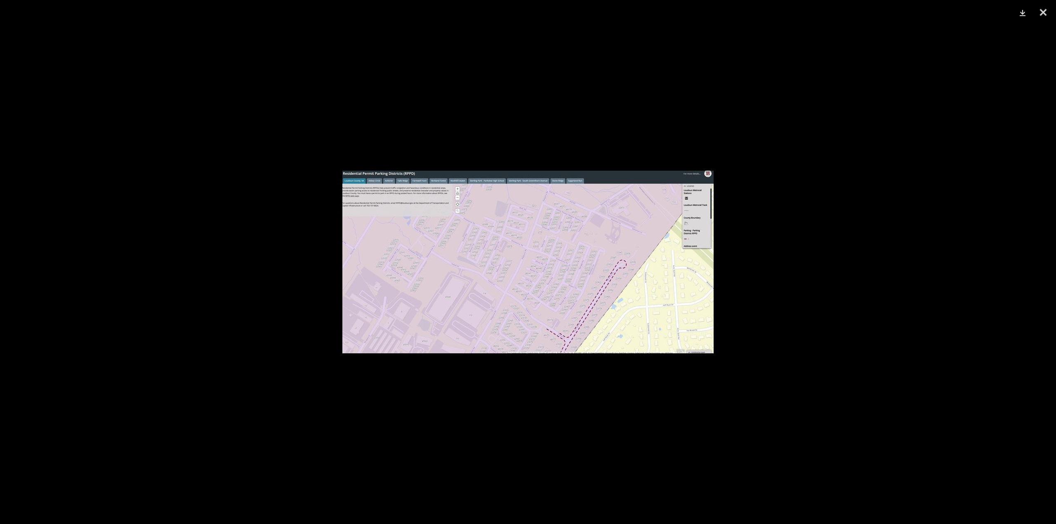
click at [608, 297] on img at bounding box center [527, 262] width 371 height 183
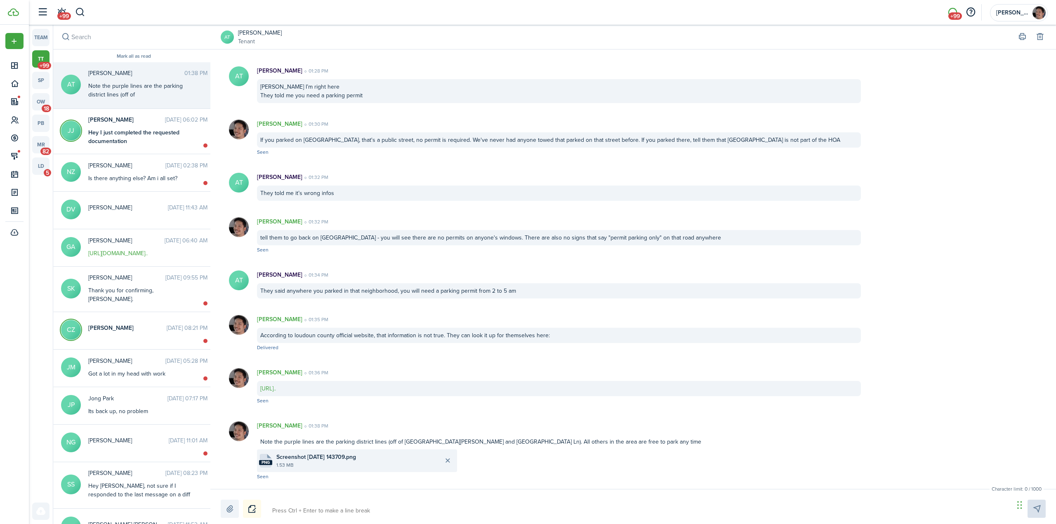
click at [356, 459] on span "Screenshot [DATE] 143709.png" at bounding box center [316, 457] width 80 height 9
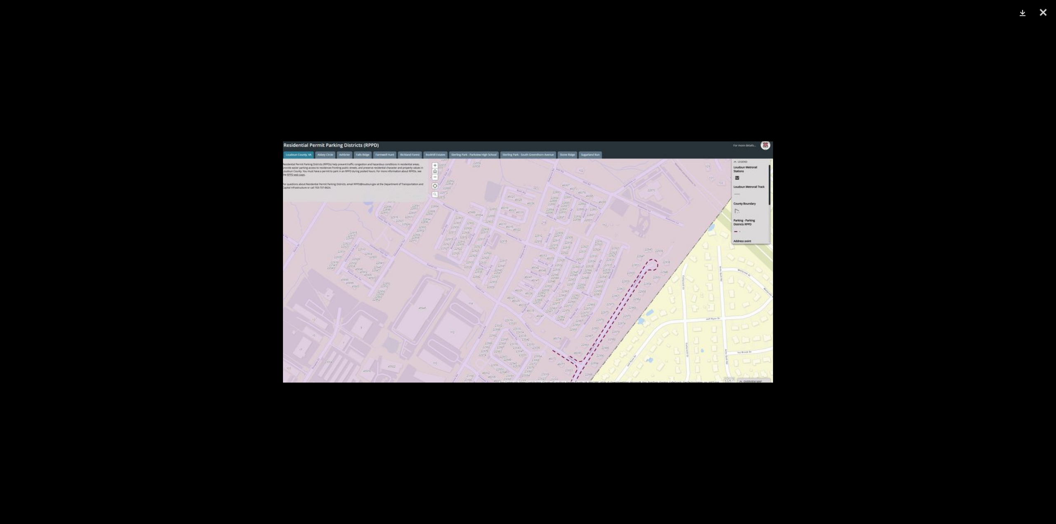
click at [854, 198] on div at bounding box center [528, 262] width 1056 height 524
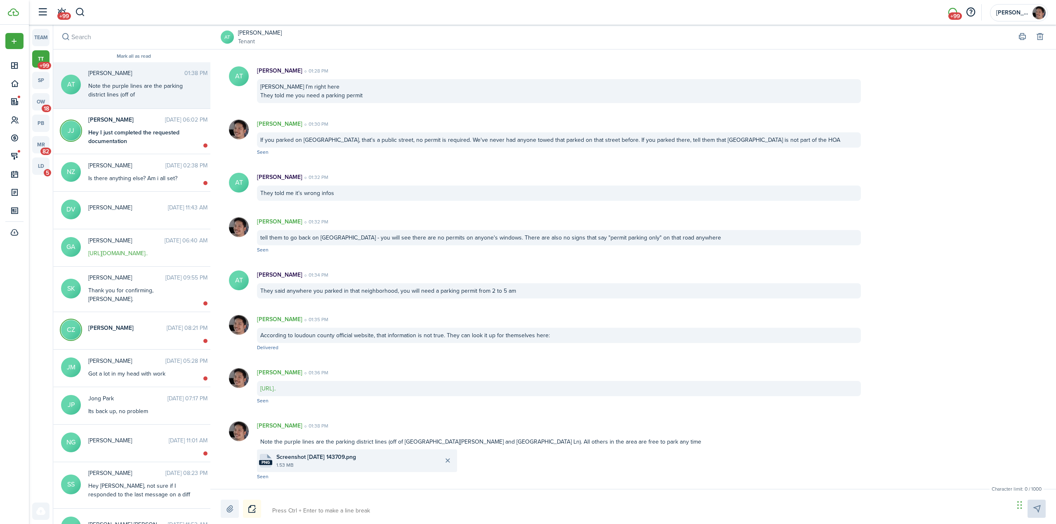
click at [265, 461] on file-extension "png" at bounding box center [265, 462] width 13 height 5
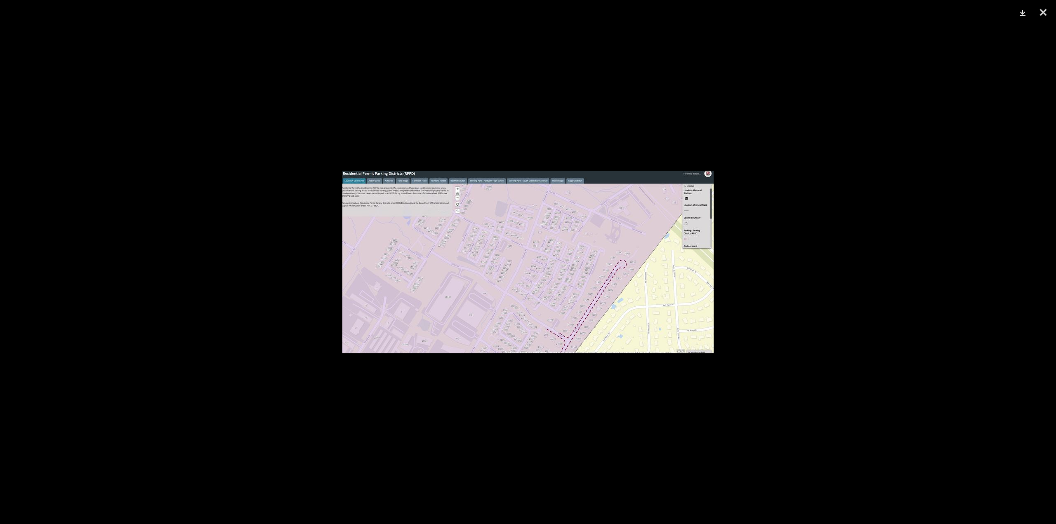
click at [852, 327] on div at bounding box center [528, 262] width 1056 height 524
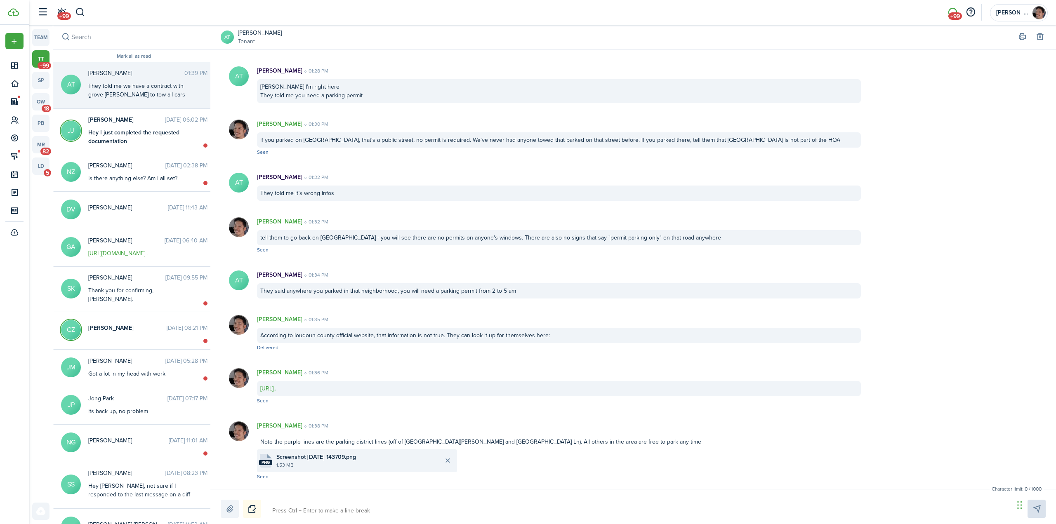
scroll to position [1228, 0]
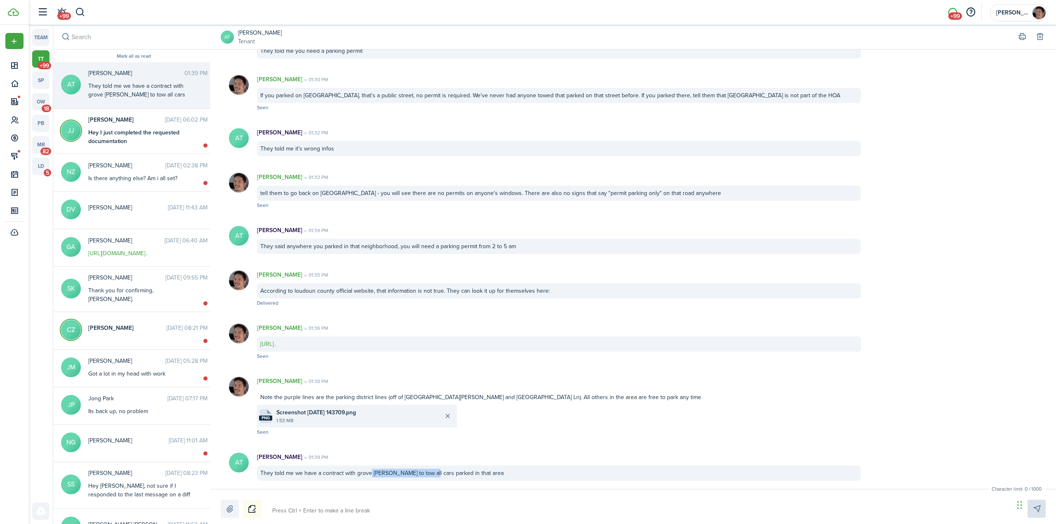
drag, startPoint x: 370, startPoint y: 475, endPoint x: 450, endPoint y: 477, distance: 80.4
click at [437, 477] on div "They told me we have a contract with grove [PERSON_NAME] to tow all cars parked…" at bounding box center [559, 473] width 604 height 15
click at [454, 473] on div "They told me we have a contract with grove [PERSON_NAME] to tow all cars parked…" at bounding box center [559, 473] width 604 height 15
drag, startPoint x: 348, startPoint y: 514, endPoint x: 355, endPoint y: 514, distance: 6.2
click at [348, 514] on textarea at bounding box center [640, 511] width 742 height 14
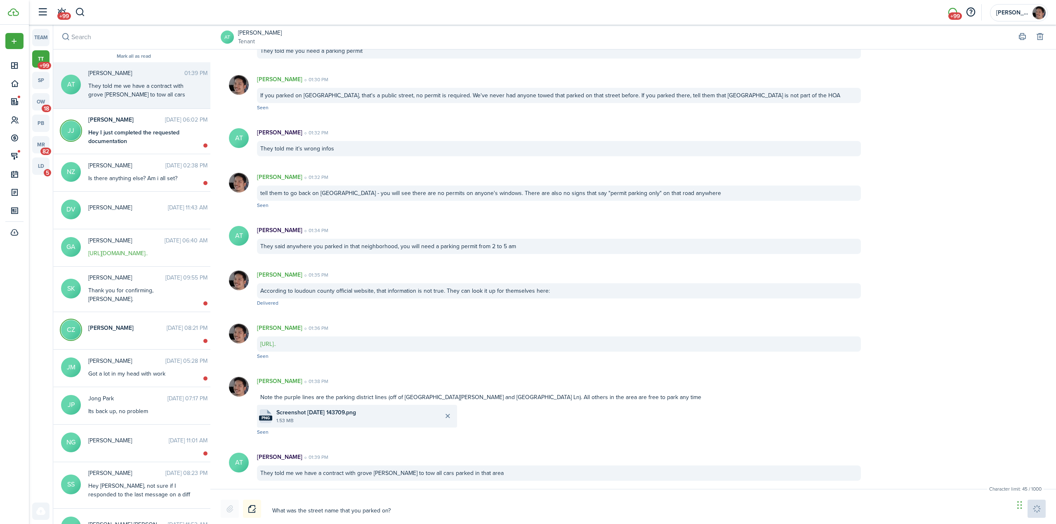
click at [358, 510] on messenger-sender-message "What was the street name that you parked on? What was the street name that you …" at bounding box center [640, 511] width 742 height 14
click at [362, 508] on messenger-sender-message "What was the street name that you parked on? What was the street name that you …" at bounding box center [640, 511] width 742 height 14
click at [367, 512] on messenger-sender-message "What was the street name that you parked on? What was the street name that you …" at bounding box center [640, 511] width 742 height 14
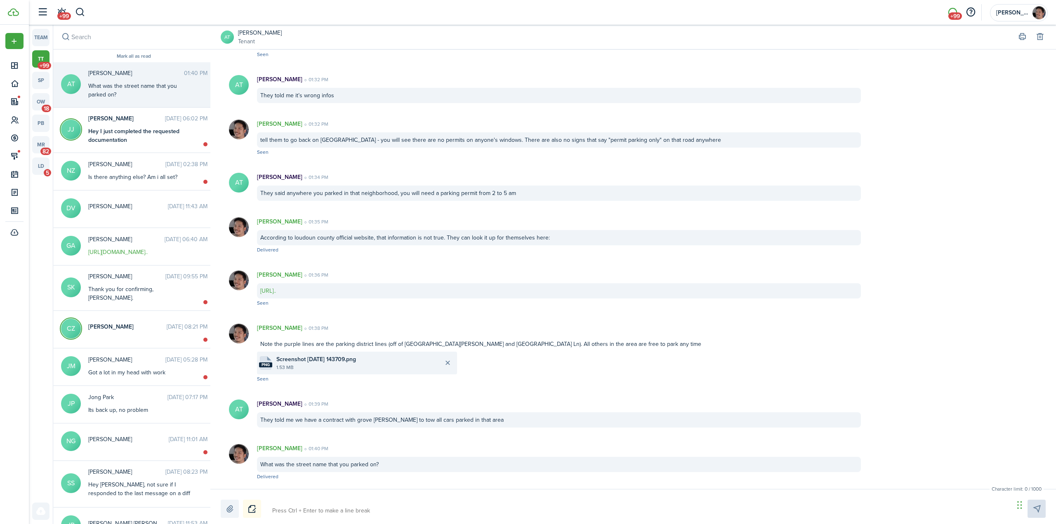
click at [379, 510] on textarea at bounding box center [640, 511] width 742 height 14
click at [84, 16] on button "button" at bounding box center [80, 12] width 10 height 14
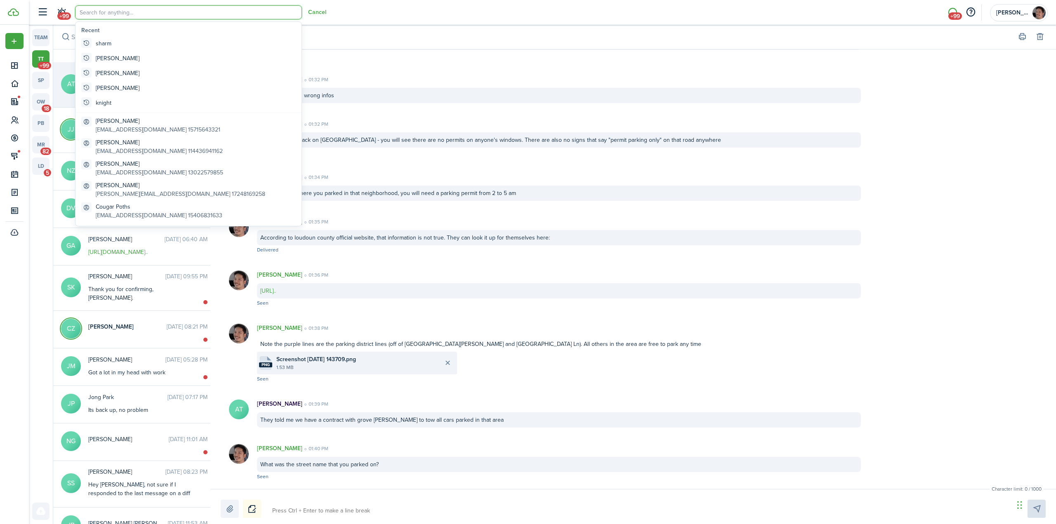
click at [377, 16] on header-wrapper "+99 Cancel +99 [PERSON_NAME]" at bounding box center [540, 12] width 1015 height 25
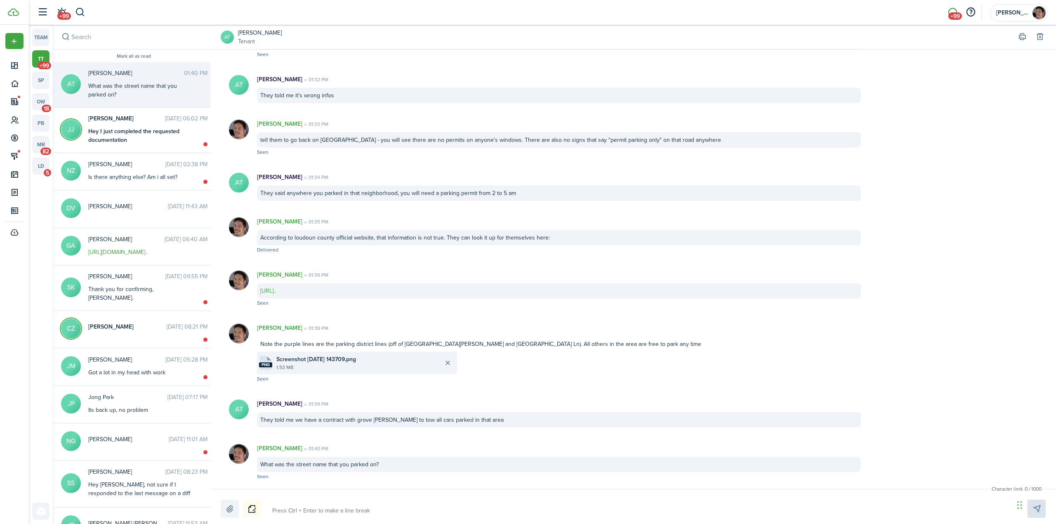
click at [281, 78] on p "[PERSON_NAME]" at bounding box center [279, 79] width 45 height 9
click at [91, 9] on header-wrapper "+99 +99 [PERSON_NAME]" at bounding box center [540, 12] width 1015 height 25
click at [85, 14] on header-wrapper "+99 +99 [PERSON_NAME]" at bounding box center [540, 12] width 1015 height 25
click at [80, 14] on button "button" at bounding box center [80, 12] width 10 height 14
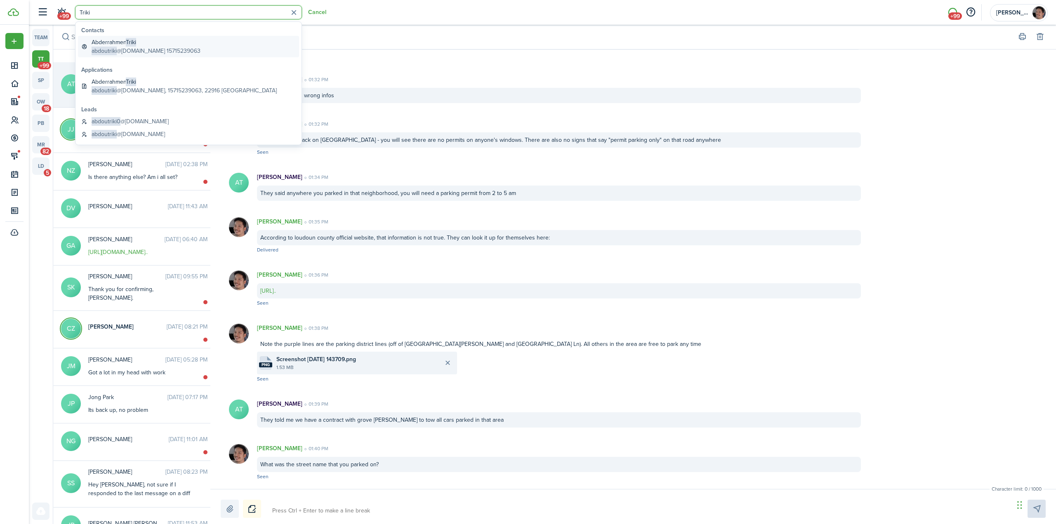
click at [107, 47] on span "abdoutriki" at bounding box center [104, 51] width 25 height 9
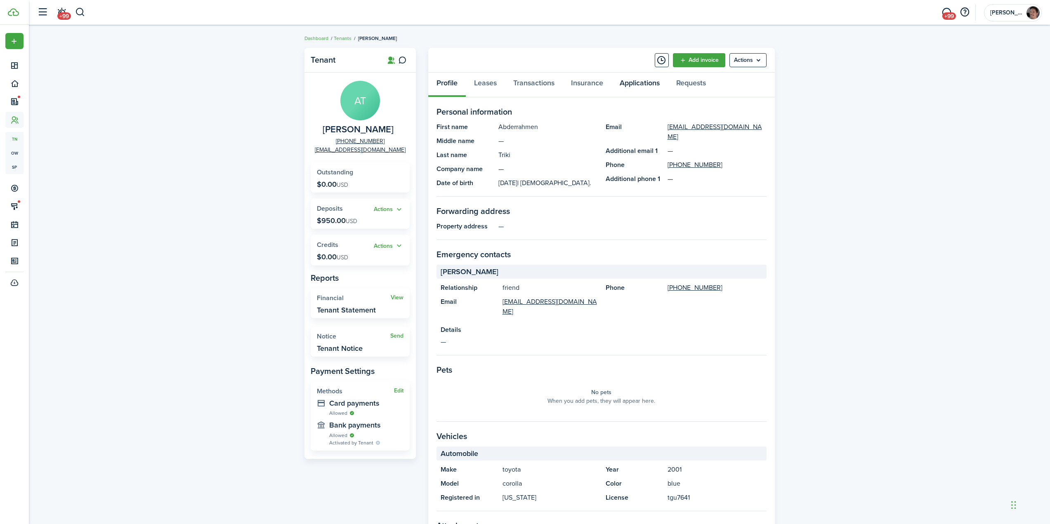
click at [644, 87] on link "Applications" at bounding box center [639, 85] width 56 height 25
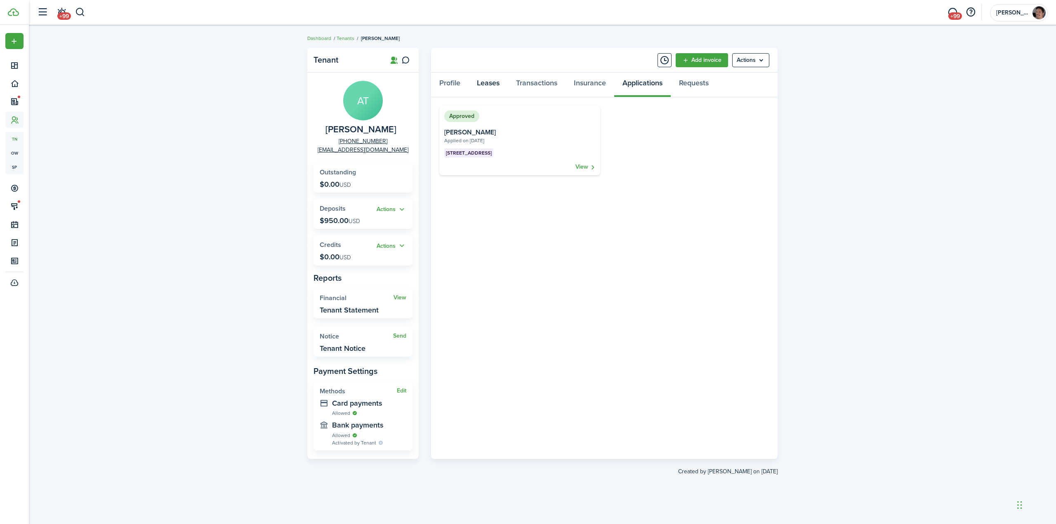
click at [494, 81] on link "Leases" at bounding box center [487, 85] width 39 height 25
click at [609, 123] on span "[STREET_ADDRESS]" at bounding box center [592, 121] width 46 height 7
click at [753, 125] on link "View" at bounding box center [754, 121] width 13 height 9
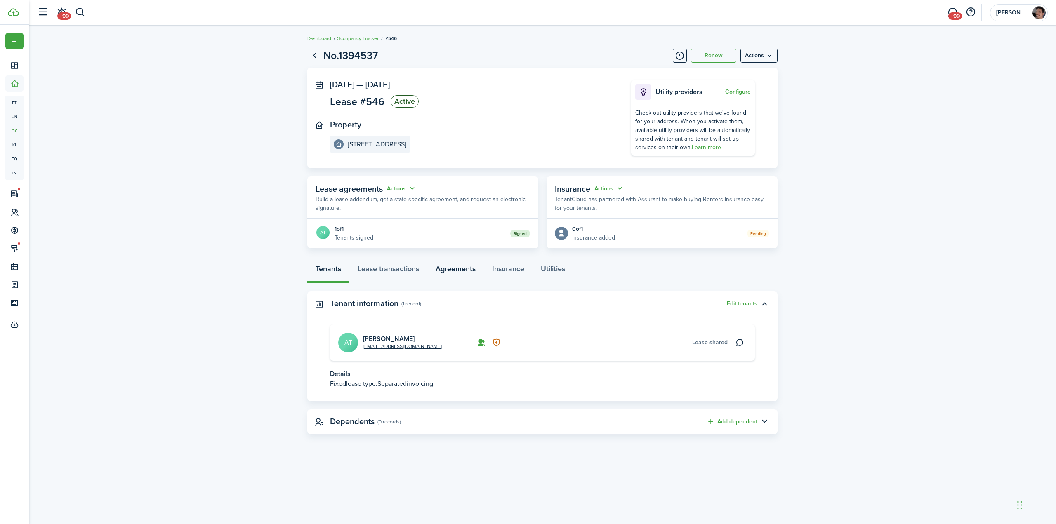
click at [464, 272] on link "Agreements" at bounding box center [455, 271] width 56 height 25
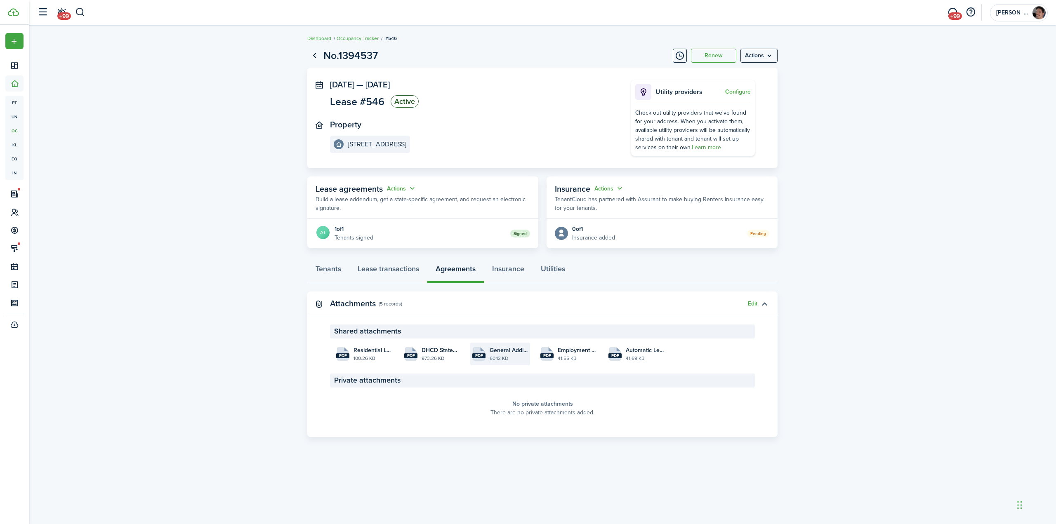
click at [497, 352] on span "General Additional Terms - Addendum to Lease Agreement_Triki_[DATE] 09:41:03.pdf" at bounding box center [509, 350] width 38 height 9
click at [951, 13] on span "+99" at bounding box center [955, 15] width 14 height 7
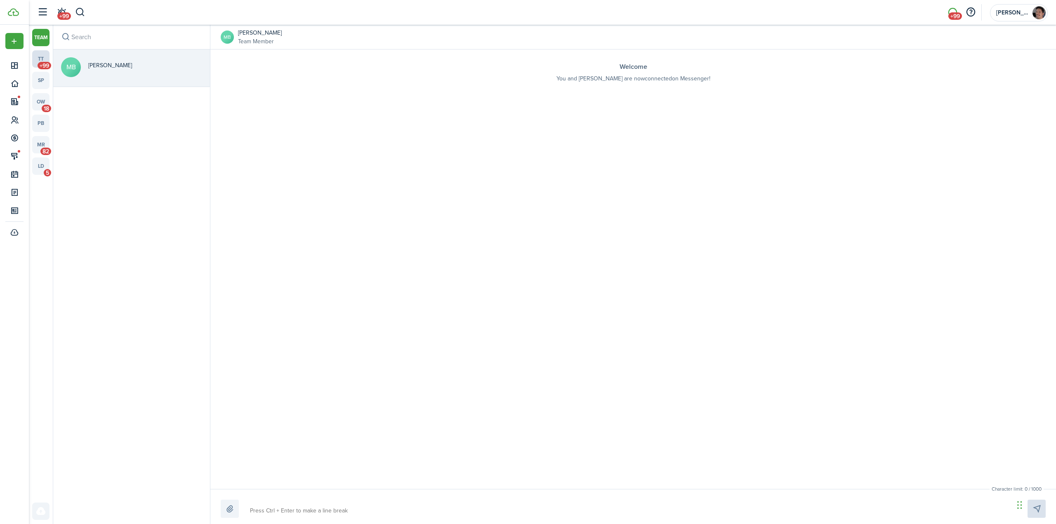
click at [42, 59] on link "tt +99" at bounding box center [40, 58] width 17 height 17
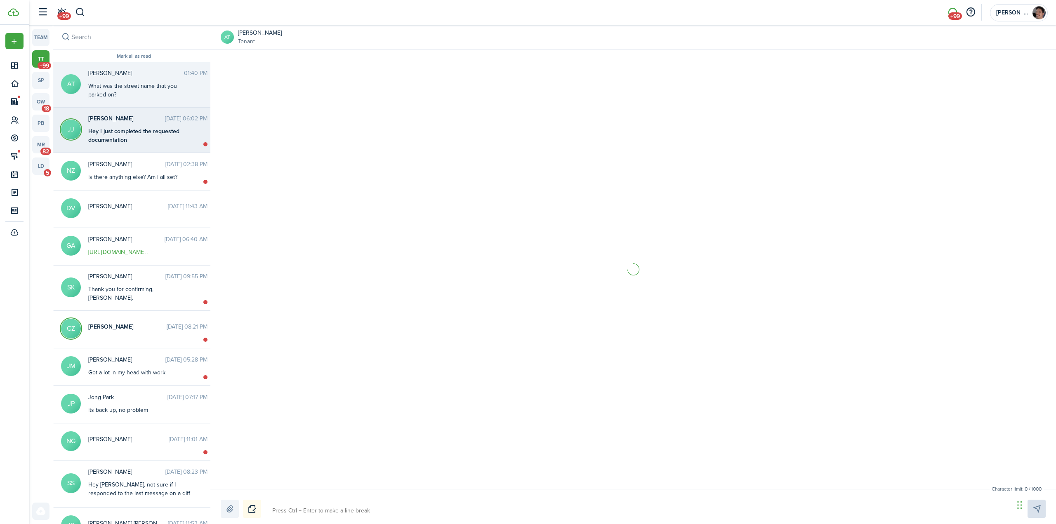
scroll to position [740, 0]
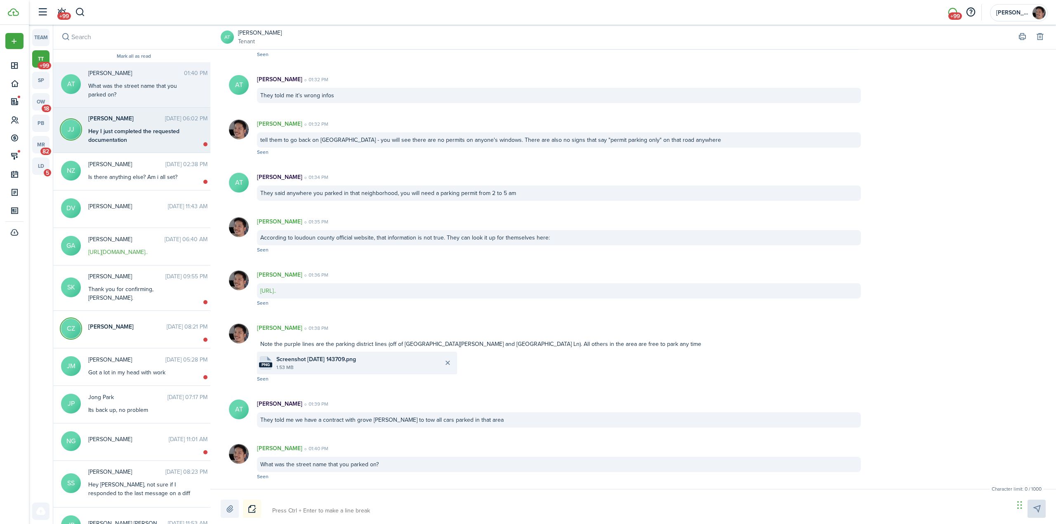
click at [133, 139] on div "Hey I just completed the requested documentation" at bounding box center [139, 135] width 103 height 17
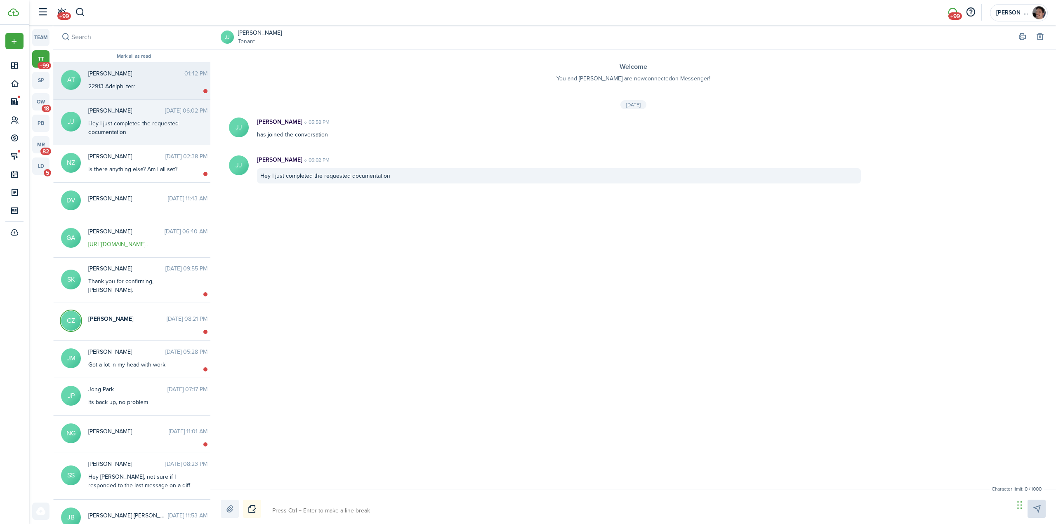
click at [118, 87] on div "22913 Adelphi terr" at bounding box center [139, 86] width 103 height 9
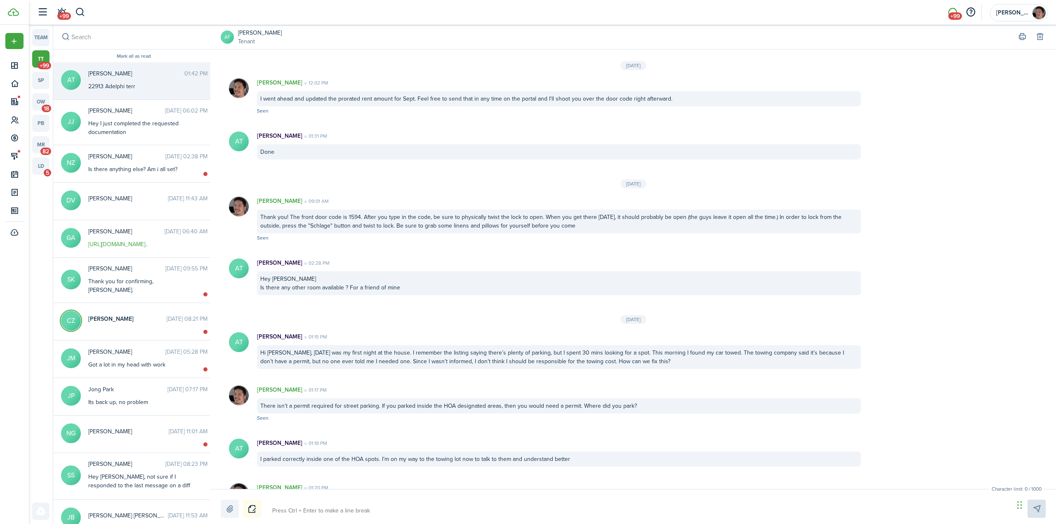
scroll to position [720, 0]
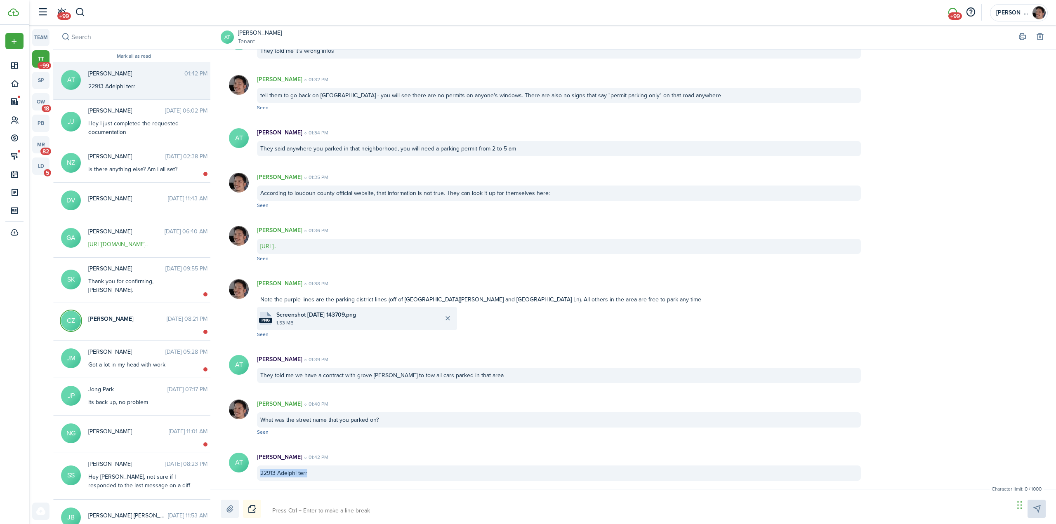
drag, startPoint x: 310, startPoint y: 472, endPoint x: 260, endPoint y: 474, distance: 50.3
click at [260, 474] on div "22913 Adelphi terr" at bounding box center [559, 473] width 604 height 15
copy div "22913 Adelphi terr"
click at [616, 505] on textarea at bounding box center [640, 511] width 742 height 14
click at [595, 510] on textarea "if you parked there, then they are correct. That's an HOA zoned location. There…" at bounding box center [640, 511] width 742 height 14
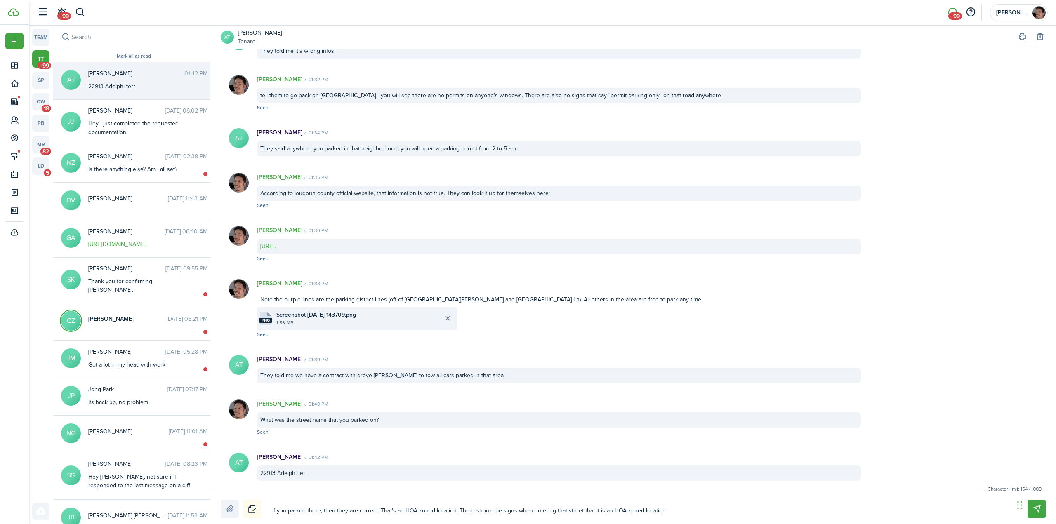
click at [579, 511] on textarea "if you parked there, then they are correct. That's an HOA zoned location. There…" at bounding box center [640, 511] width 742 height 14
drag, startPoint x: 613, startPoint y: 511, endPoint x: 697, endPoint y: 514, distance: 84.2
click at [697, 514] on textarea "if you parked there, then they are correct. That's an HOA zoned location. There…" at bounding box center [640, 511] width 742 height 14
drag, startPoint x: 635, startPoint y: 512, endPoint x: 766, endPoint y: 513, distance: 130.7
click at [761, 514] on textarea "if you parked there, then they are correct. That's an HOA zoned location. There…" at bounding box center [640, 511] width 742 height 14
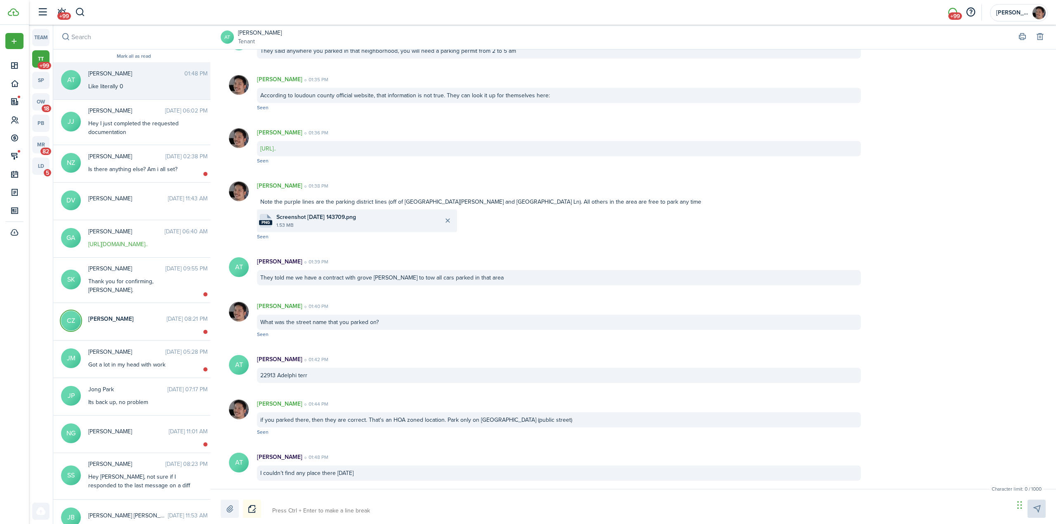
scroll to position [862, 0]
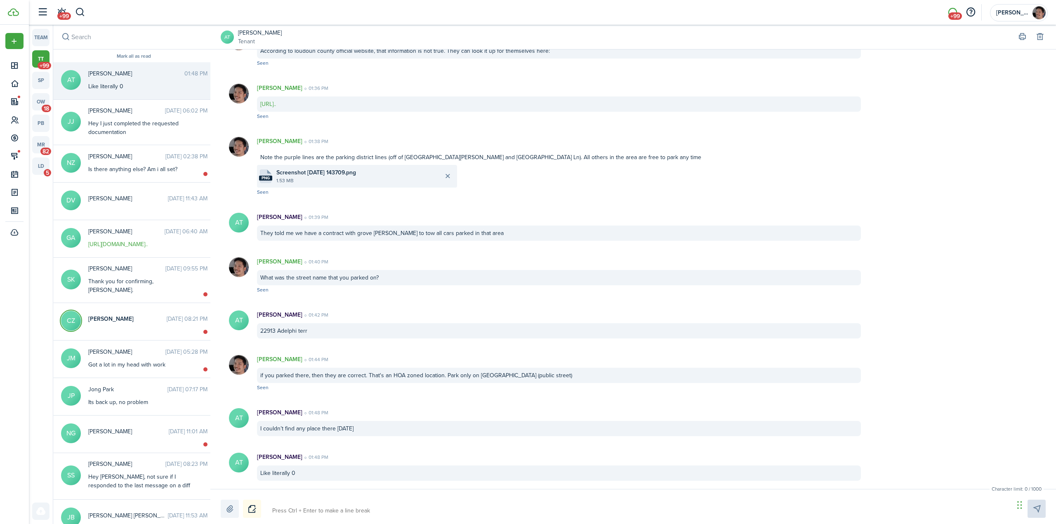
click at [403, 509] on textarea at bounding box center [640, 511] width 742 height 14
